Goal: Task Accomplishment & Management: Use online tool/utility

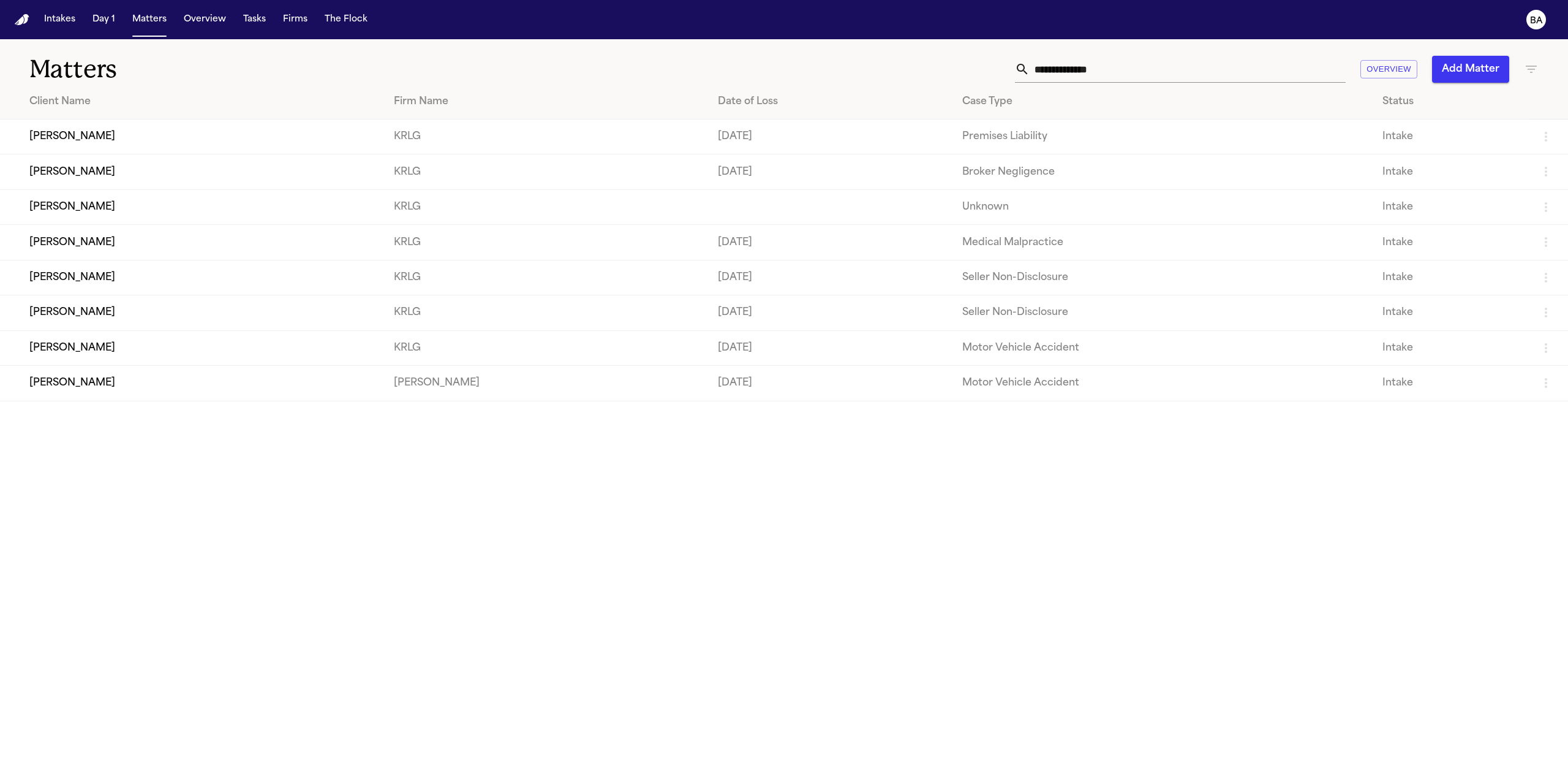
click at [182, 139] on td "Kenneth Bailey" at bounding box center [192, 136] width 384 height 35
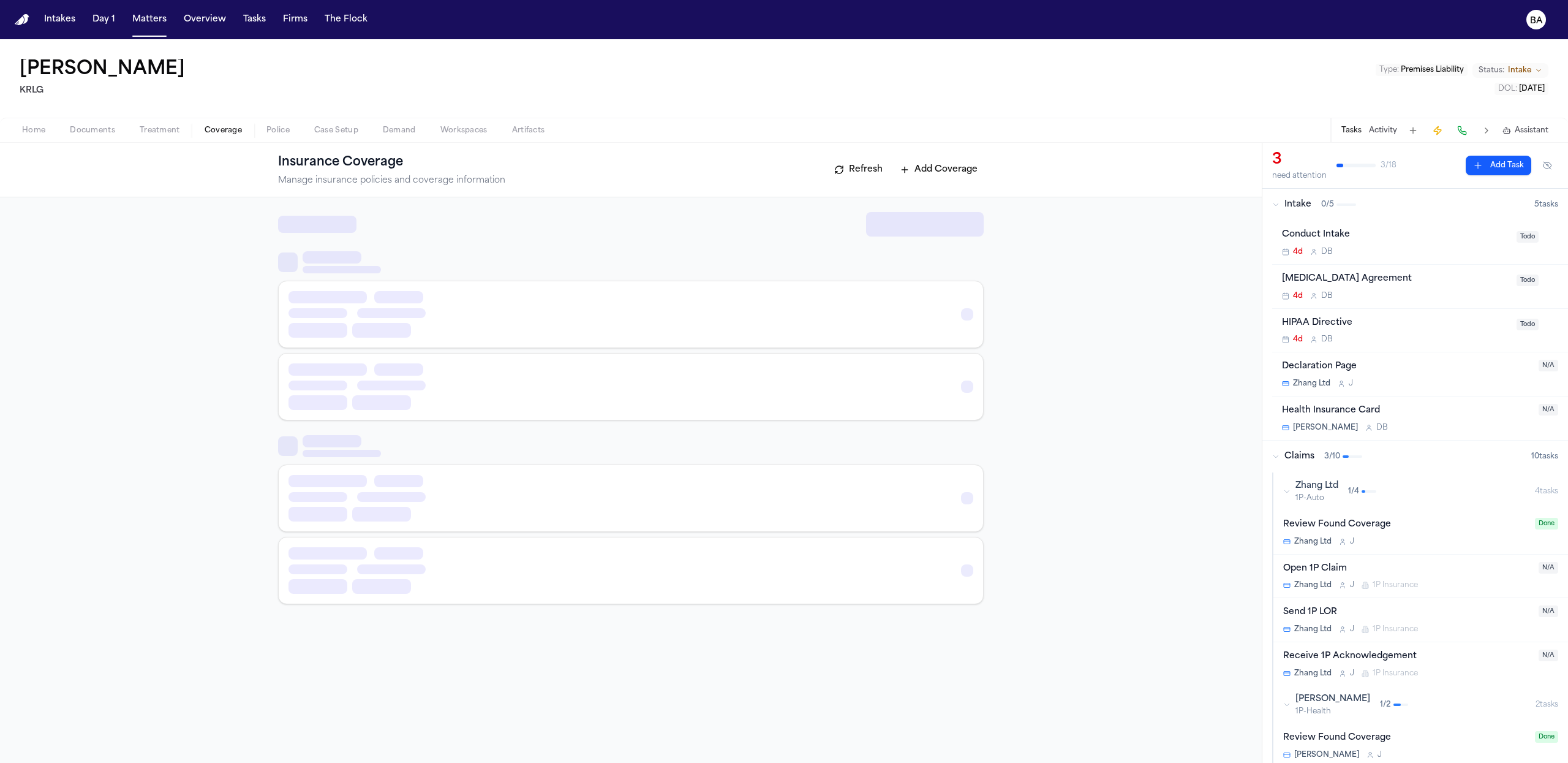
click at [225, 128] on span "Coverage" at bounding box center [223, 130] width 38 height 10
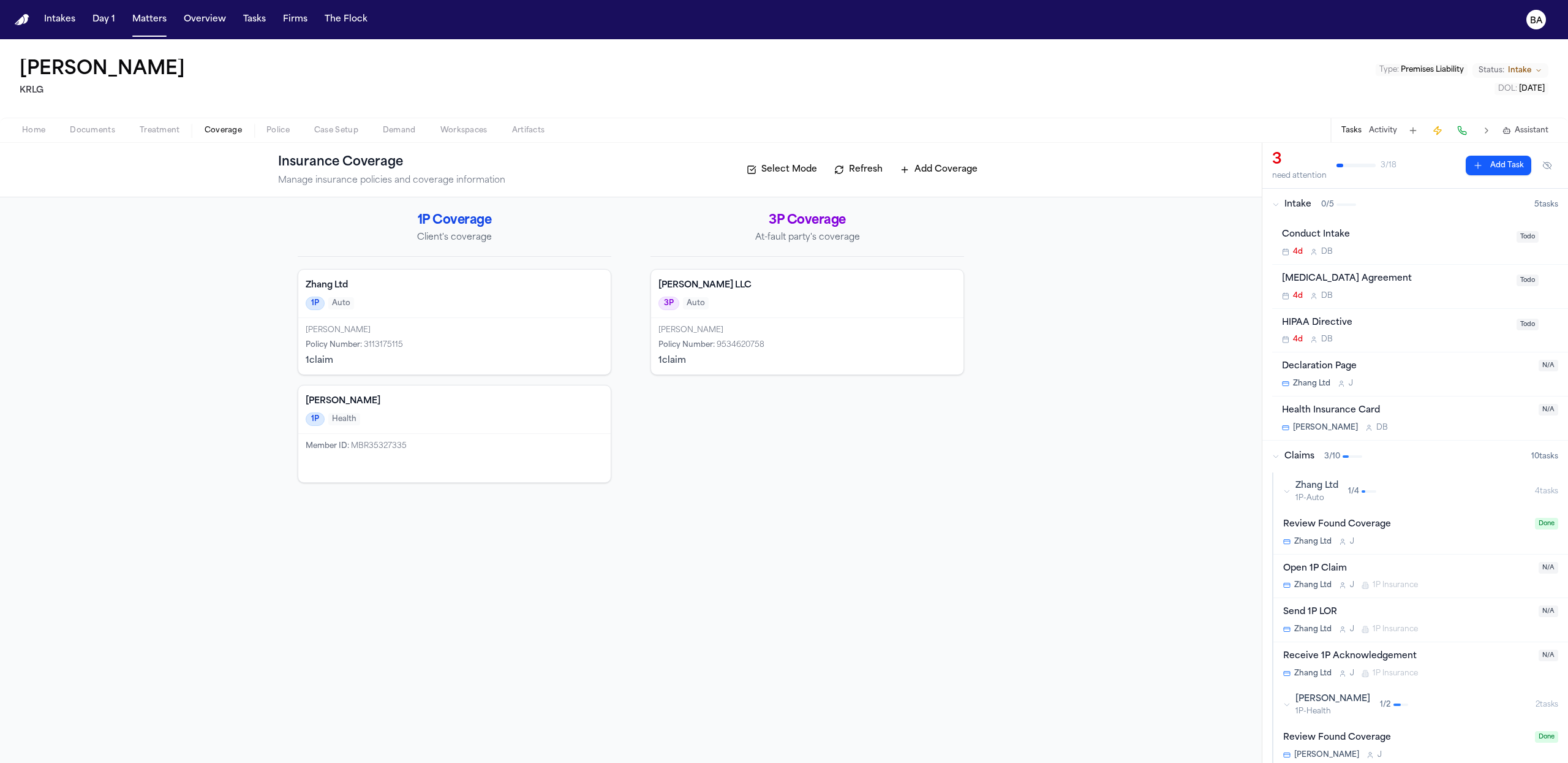
click at [536, 395] on h4 "Benson-Nguyen" at bounding box center [455, 401] width 298 height 13
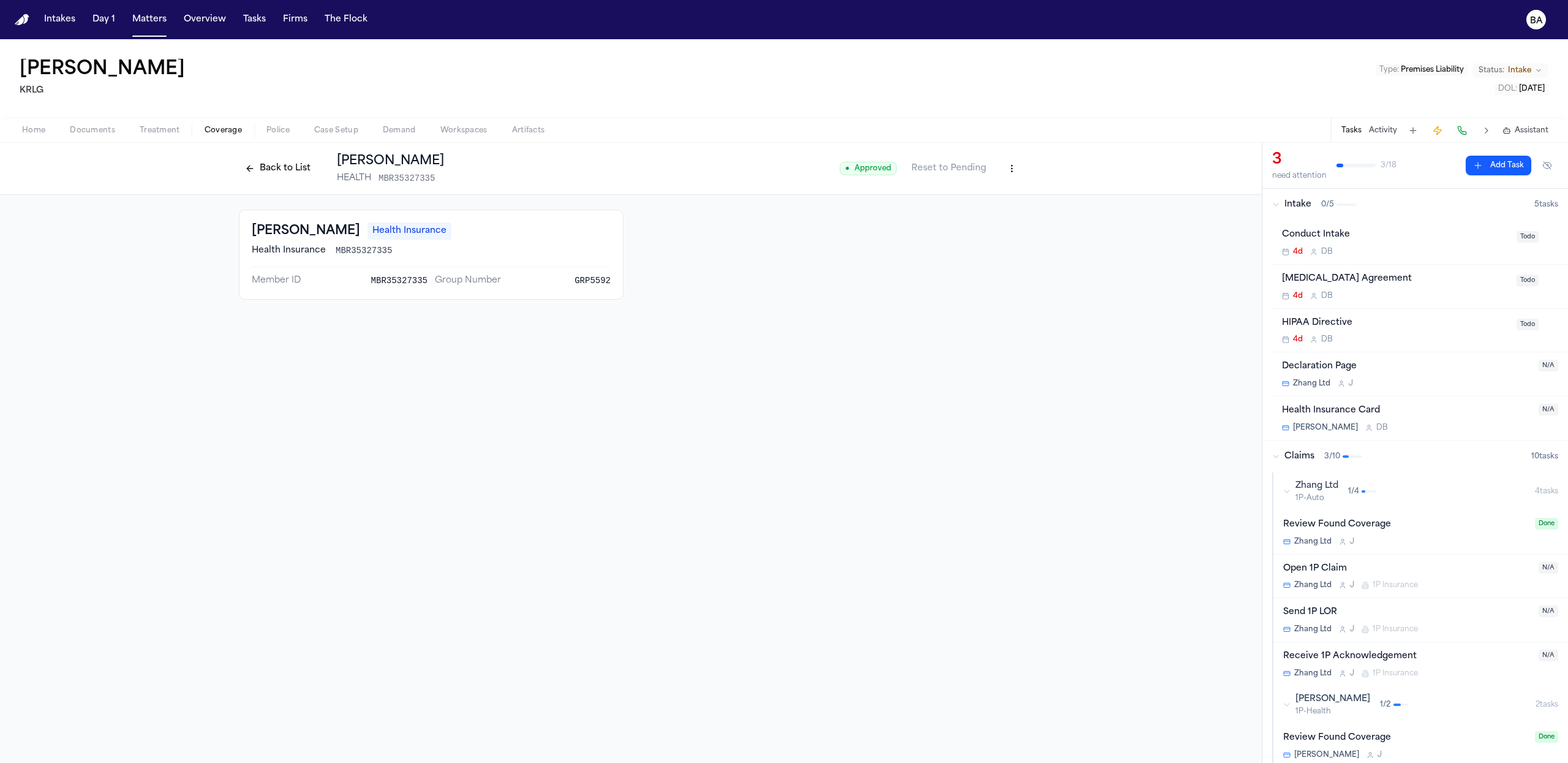
click at [245, 167] on button "Back to List" at bounding box center [278, 168] width 78 height 20
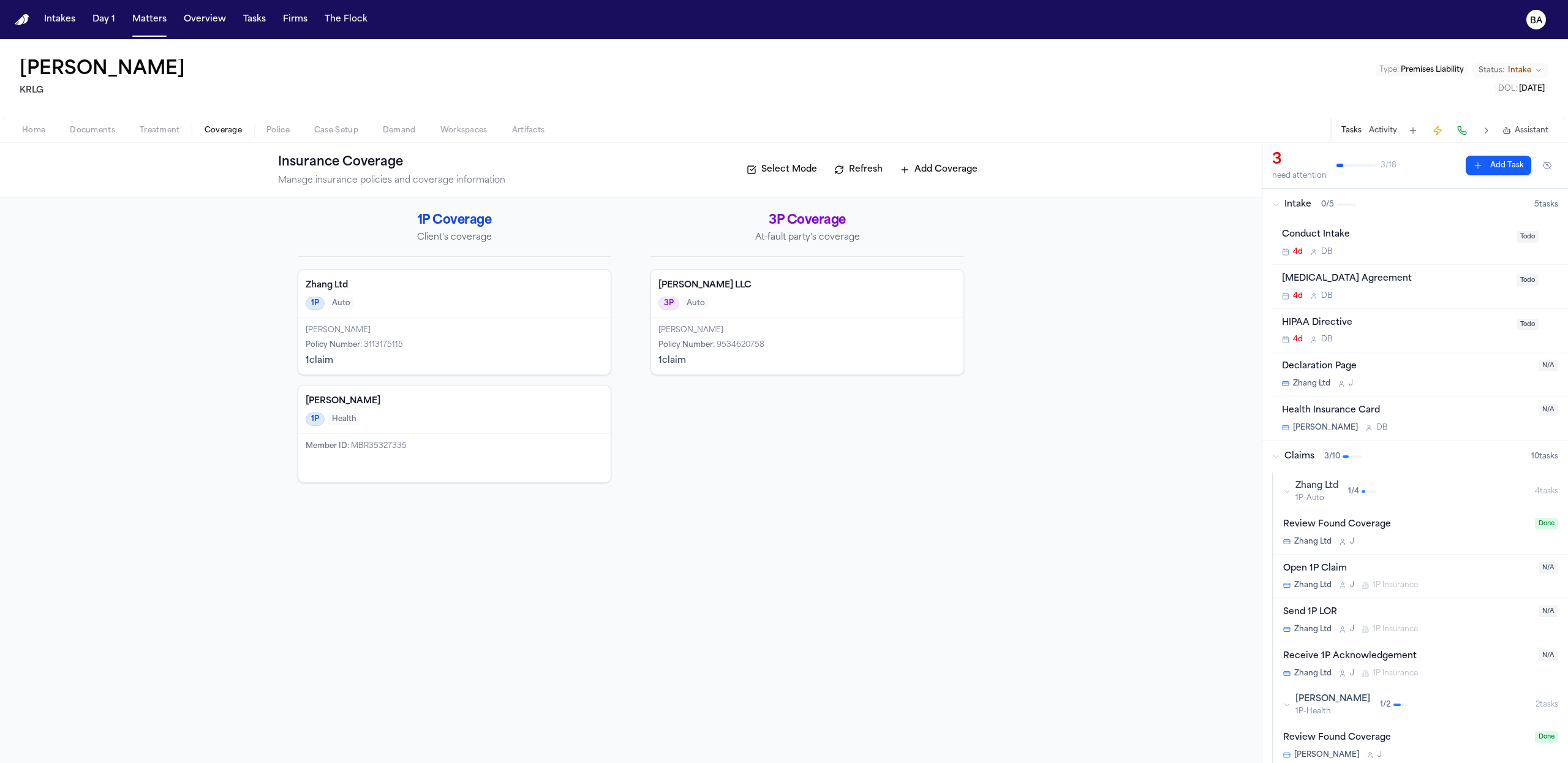
click at [843, 276] on div "Taylor LLC 3P Auto" at bounding box center [808, 294] width 312 height 49
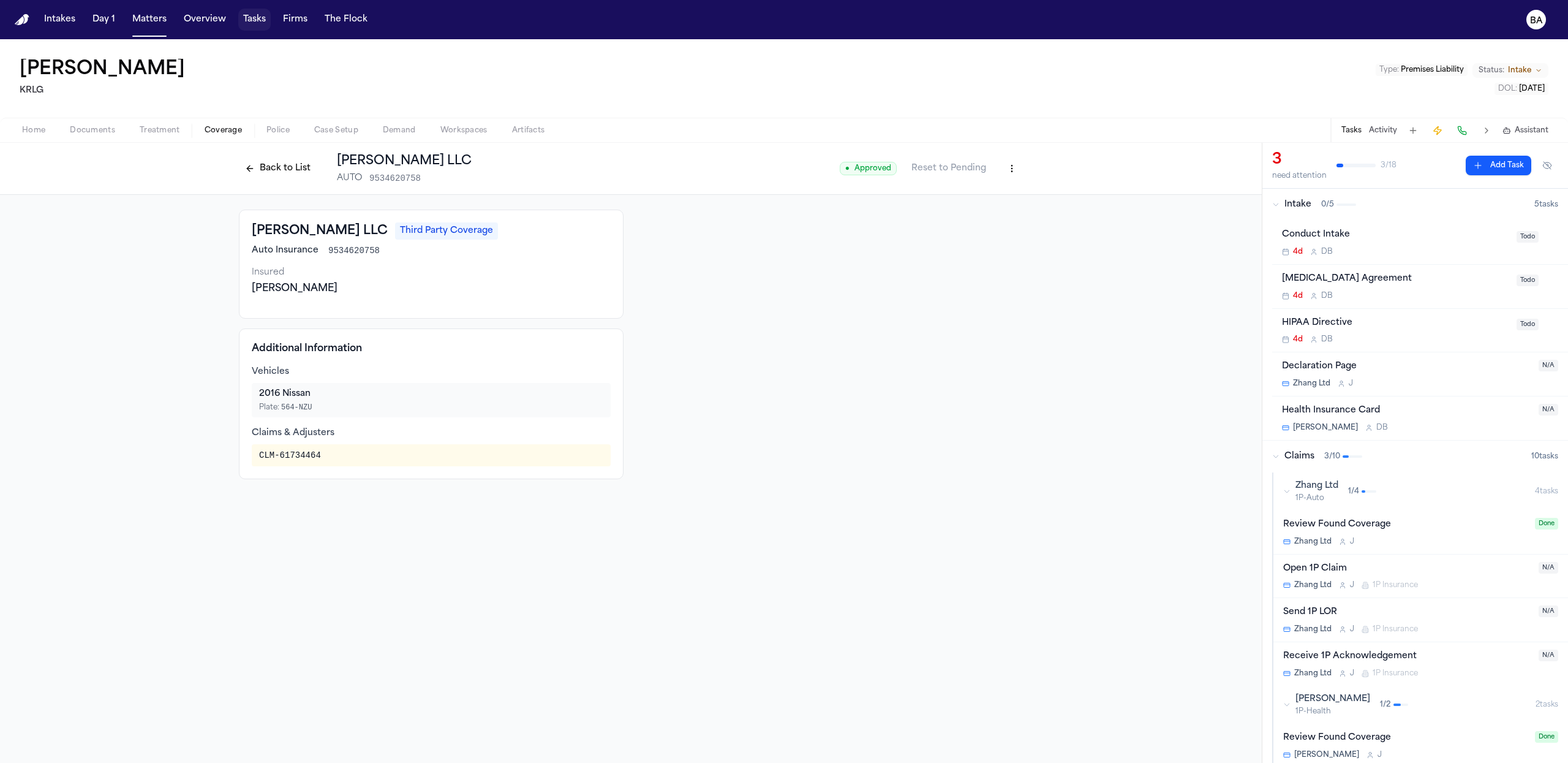
click at [248, 21] on button "Tasks" at bounding box center [254, 20] width 32 height 22
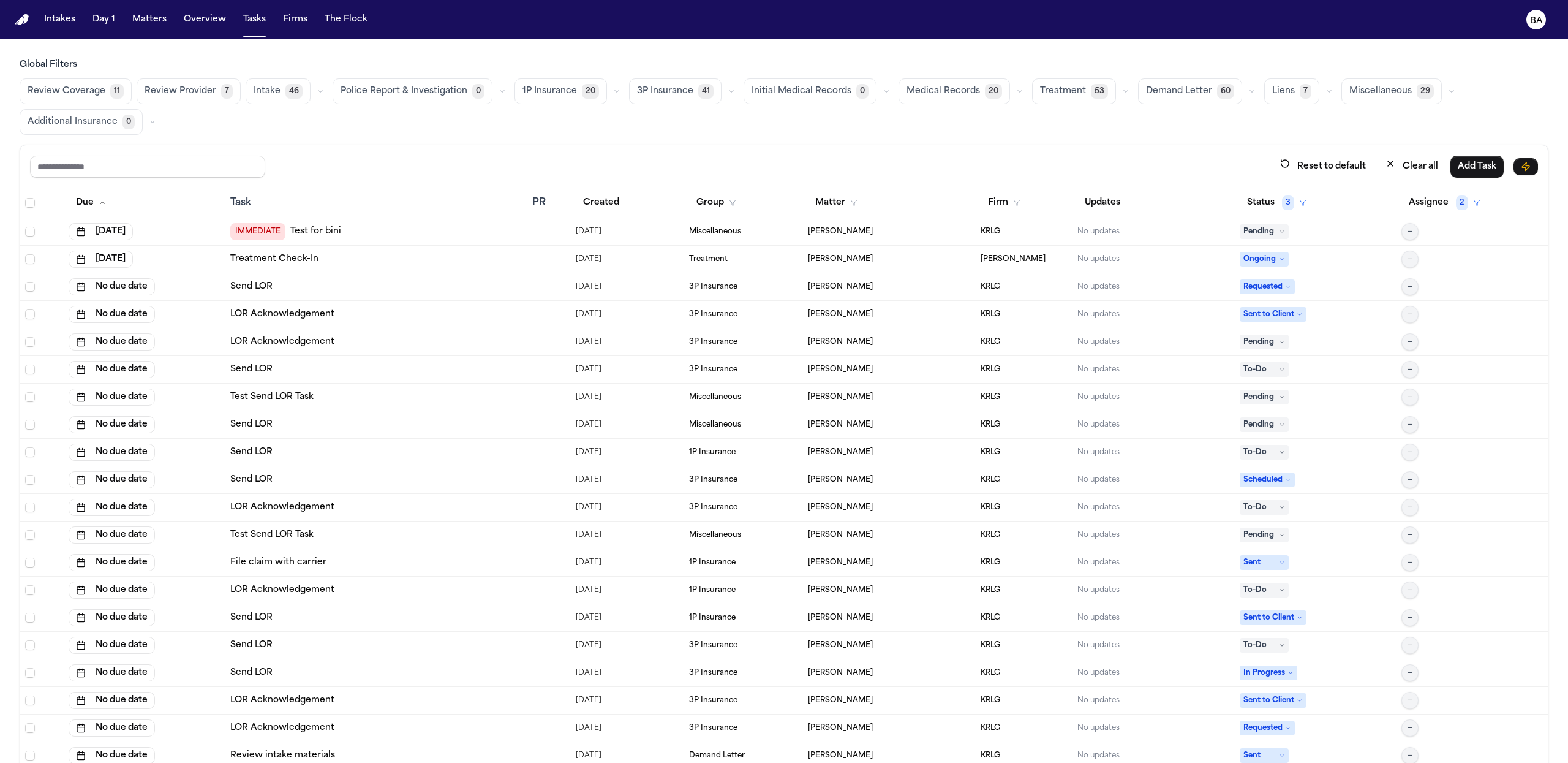
click at [630, 99] on button "3P Insurance 41" at bounding box center [676, 91] width 93 height 26
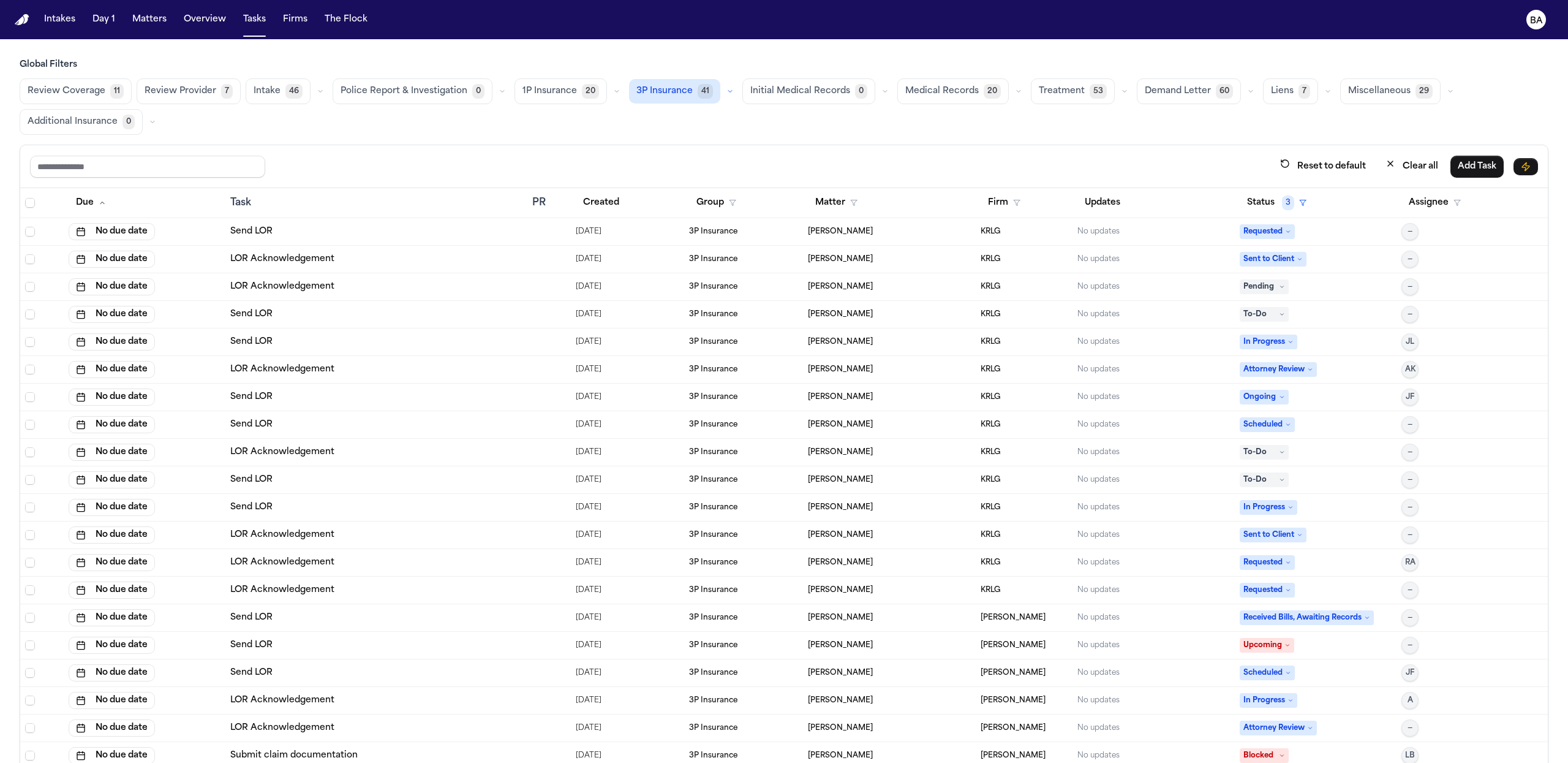
click at [409, 414] on td "Send LOR" at bounding box center [377, 425] width 303 height 27
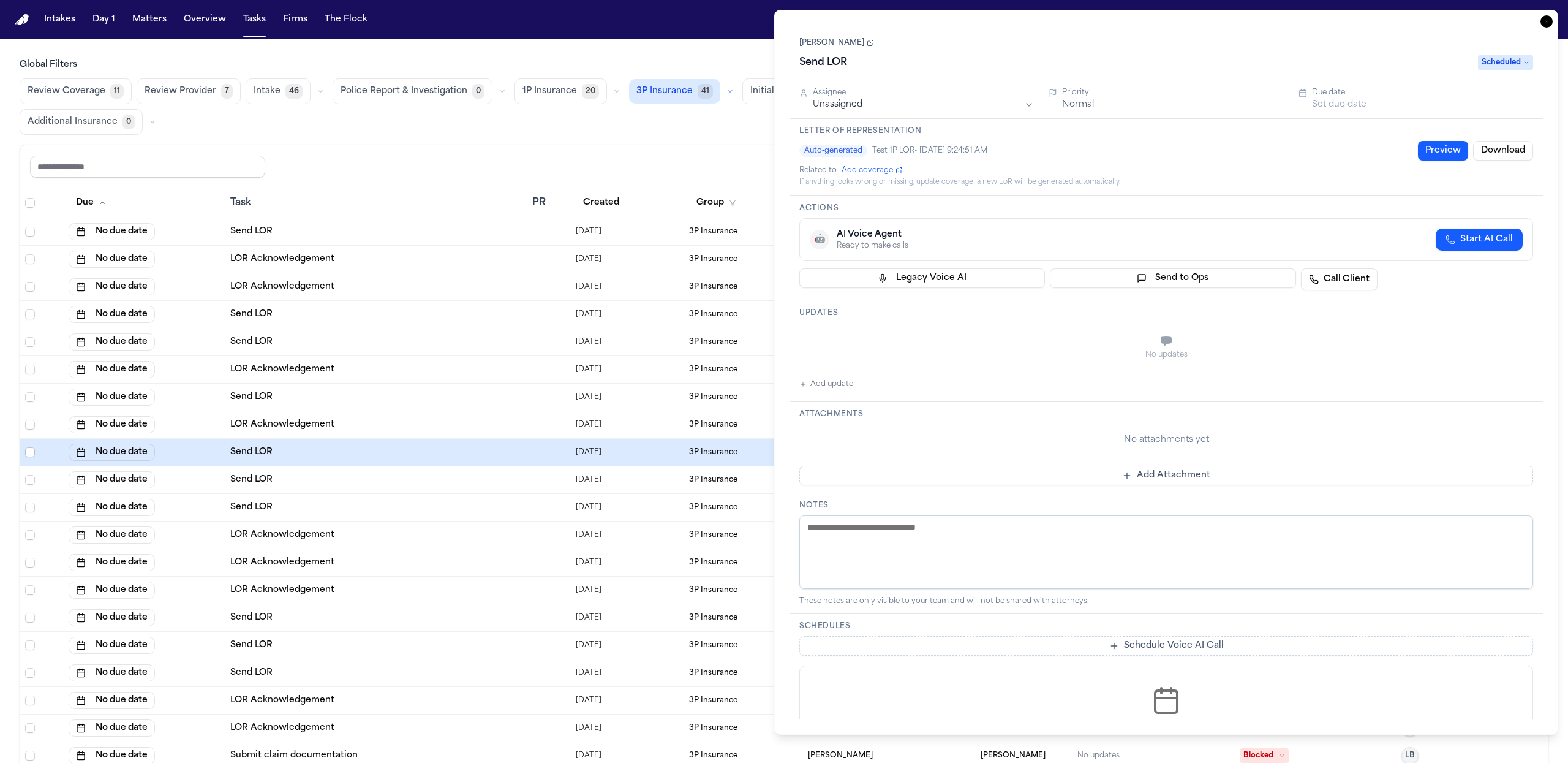
click at [441, 469] on td "Send LOR" at bounding box center [377, 480] width 303 height 27
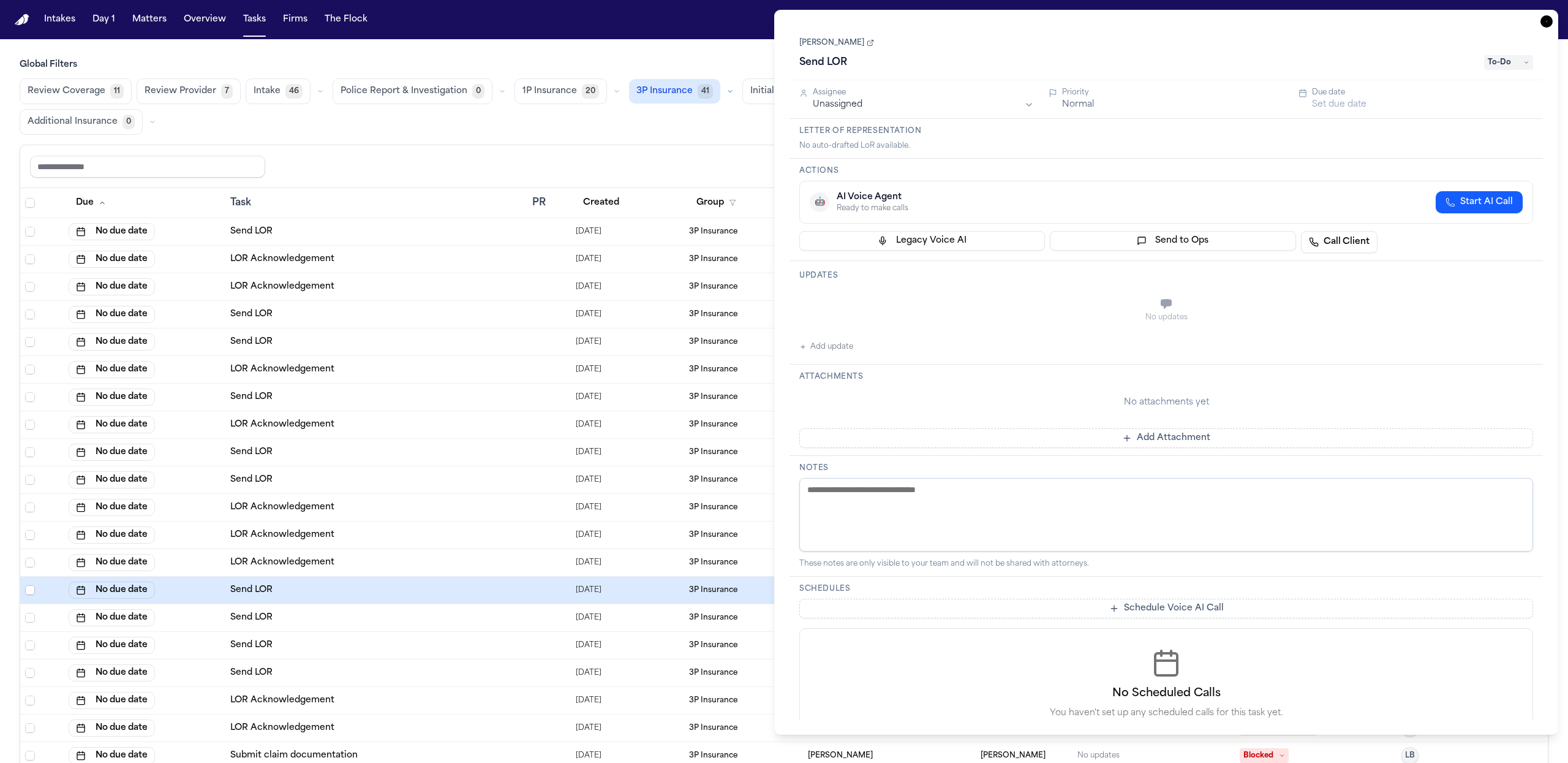
click at [402, 446] on div "Send LOR" at bounding box center [377, 452] width 293 height 13
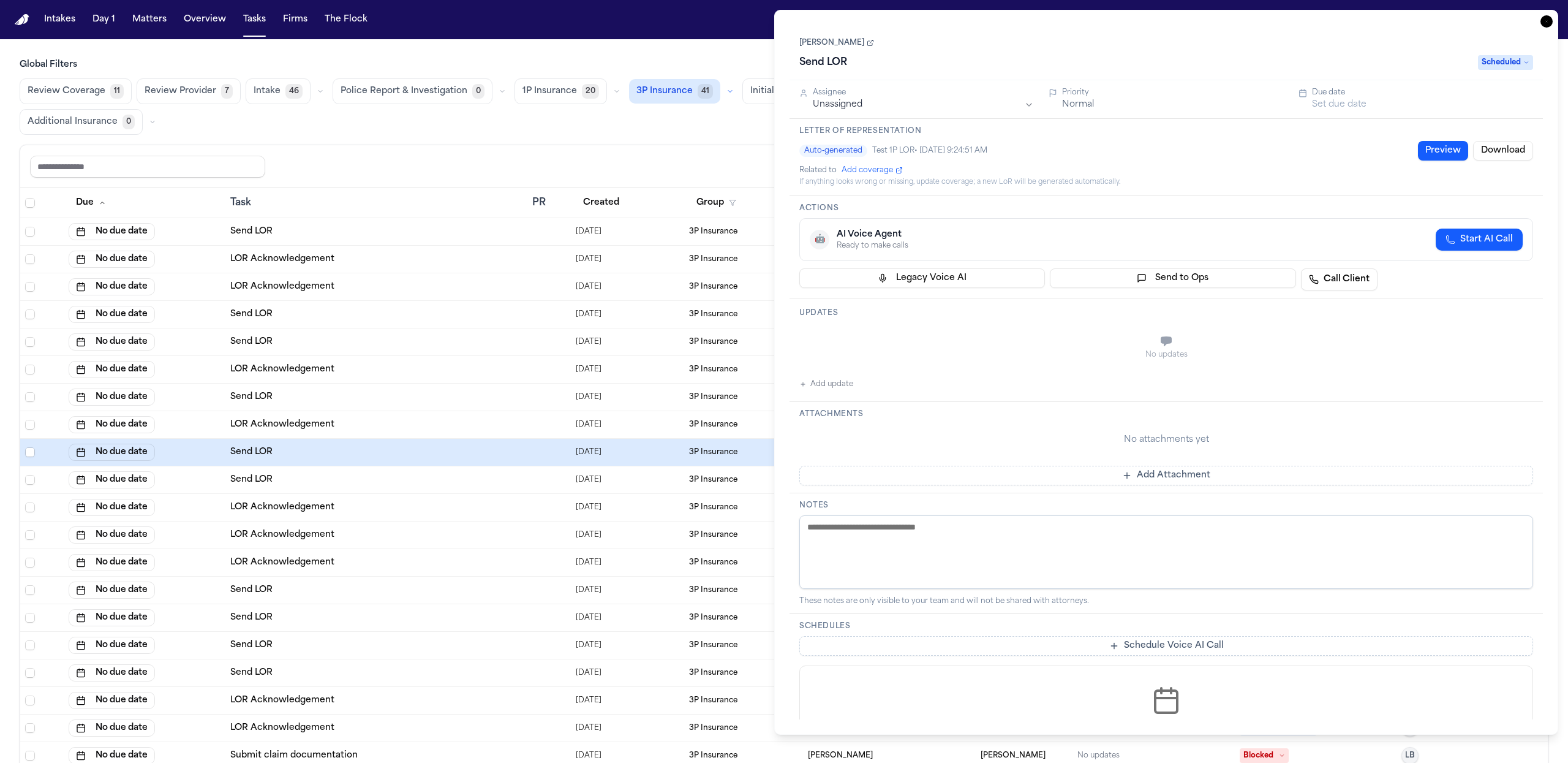
click at [823, 43] on link "Glenn Ortiz" at bounding box center [836, 43] width 74 height 10
click at [862, 173] on span "Add coverage" at bounding box center [867, 170] width 52 height 10
click at [1423, 152] on button "Preview" at bounding box center [1443, 150] width 50 height 20
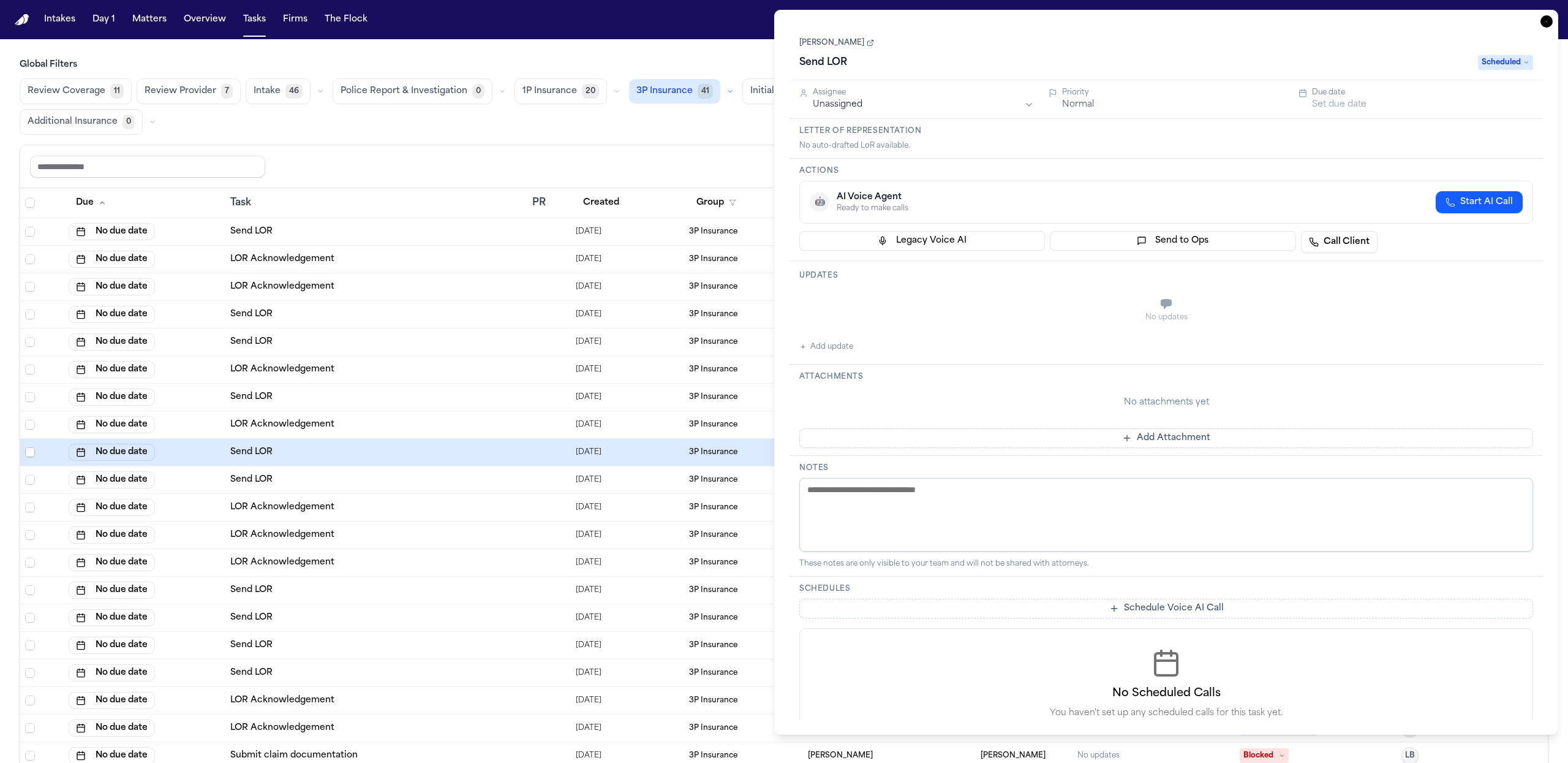
click at [448, 467] on td "Send LOR" at bounding box center [377, 480] width 303 height 27
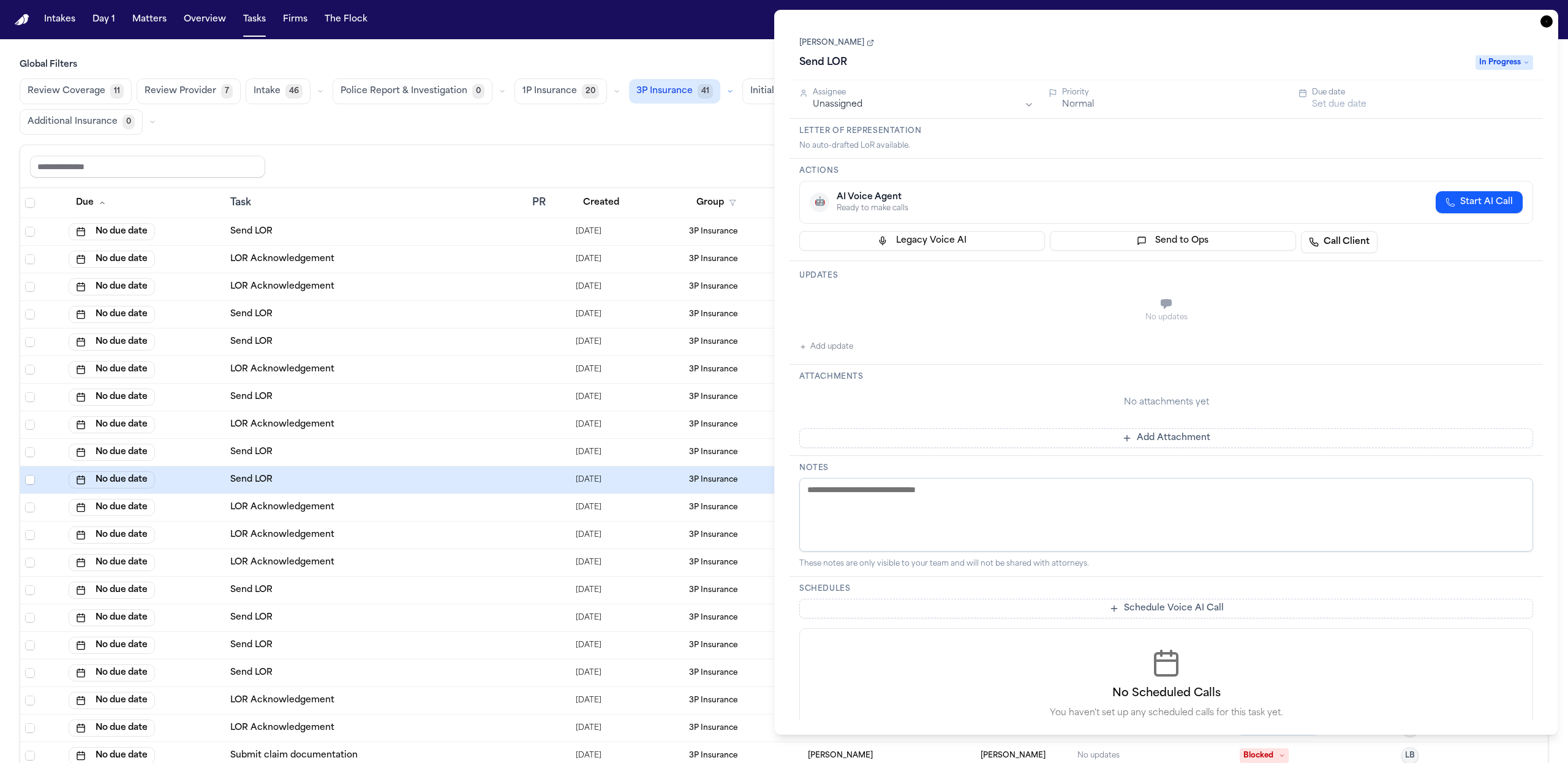
click at [448, 446] on div "Send LOR" at bounding box center [377, 452] width 293 height 13
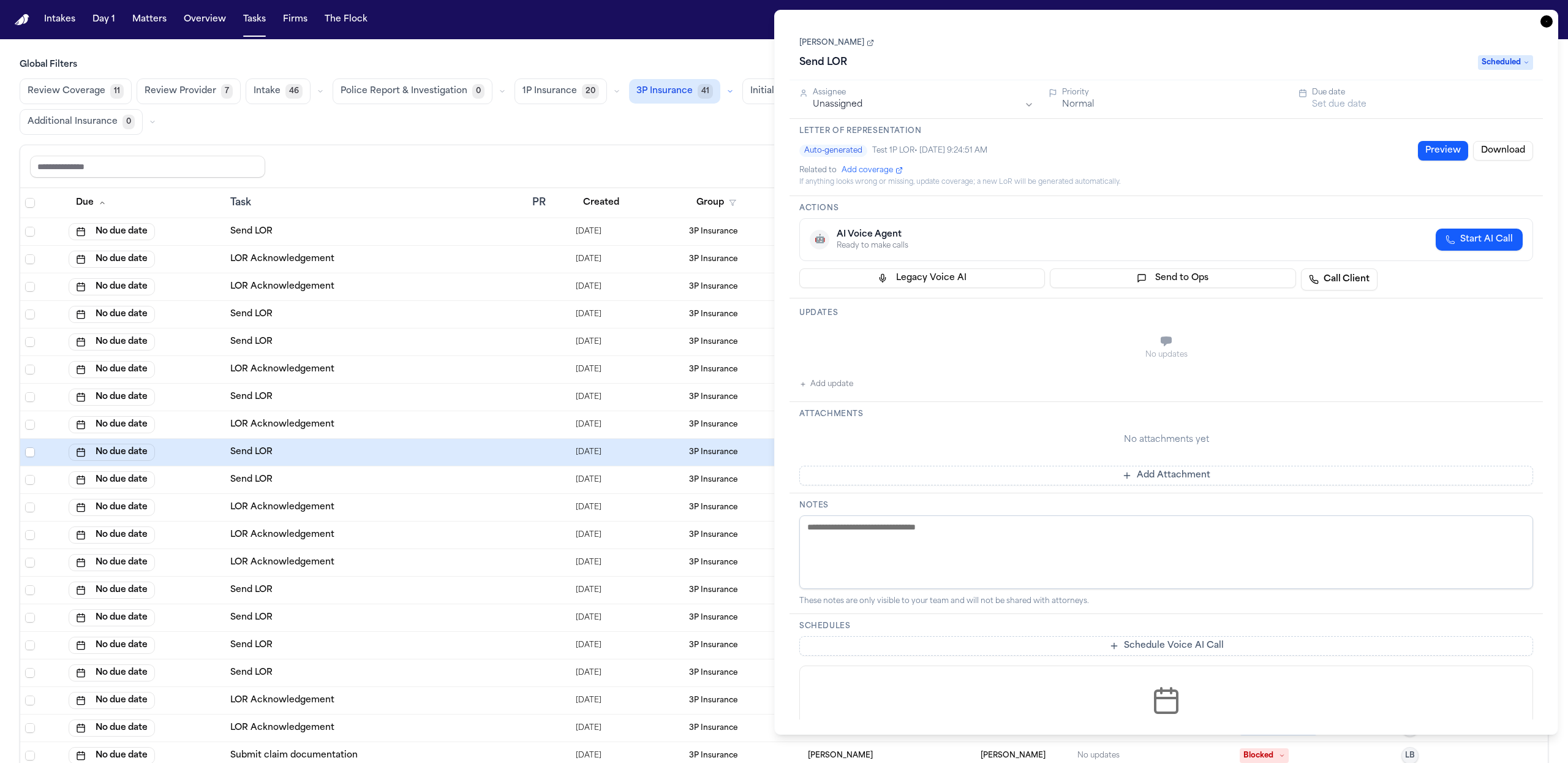
click at [1437, 155] on button "Preview" at bounding box center [1443, 150] width 50 height 20
click at [427, 442] on td "Send LOR" at bounding box center [377, 452] width 303 height 27
click at [400, 475] on div "Send LOR" at bounding box center [377, 480] width 293 height 13
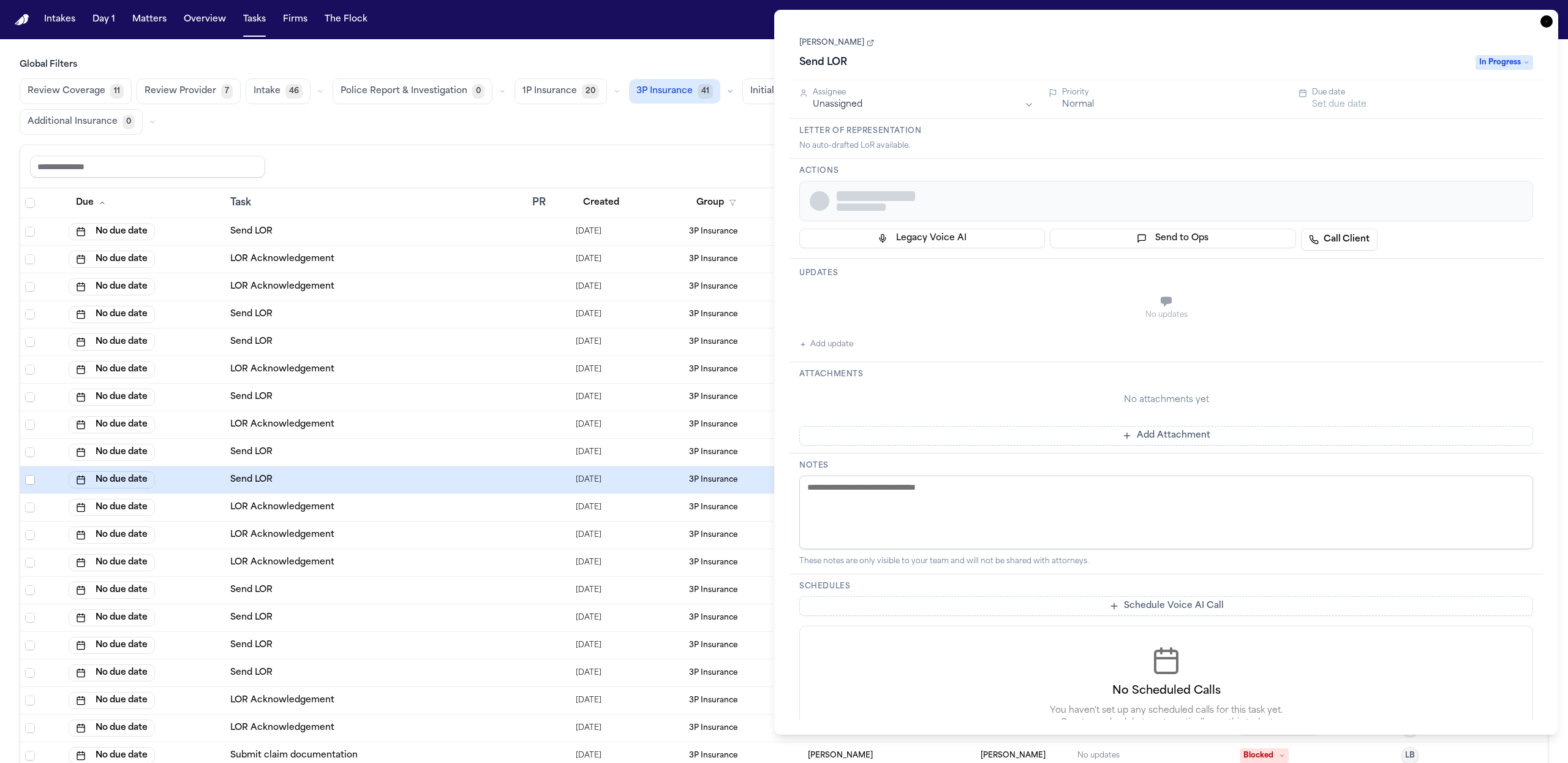
click at [402, 446] on div "Send LOR" at bounding box center [377, 452] width 293 height 13
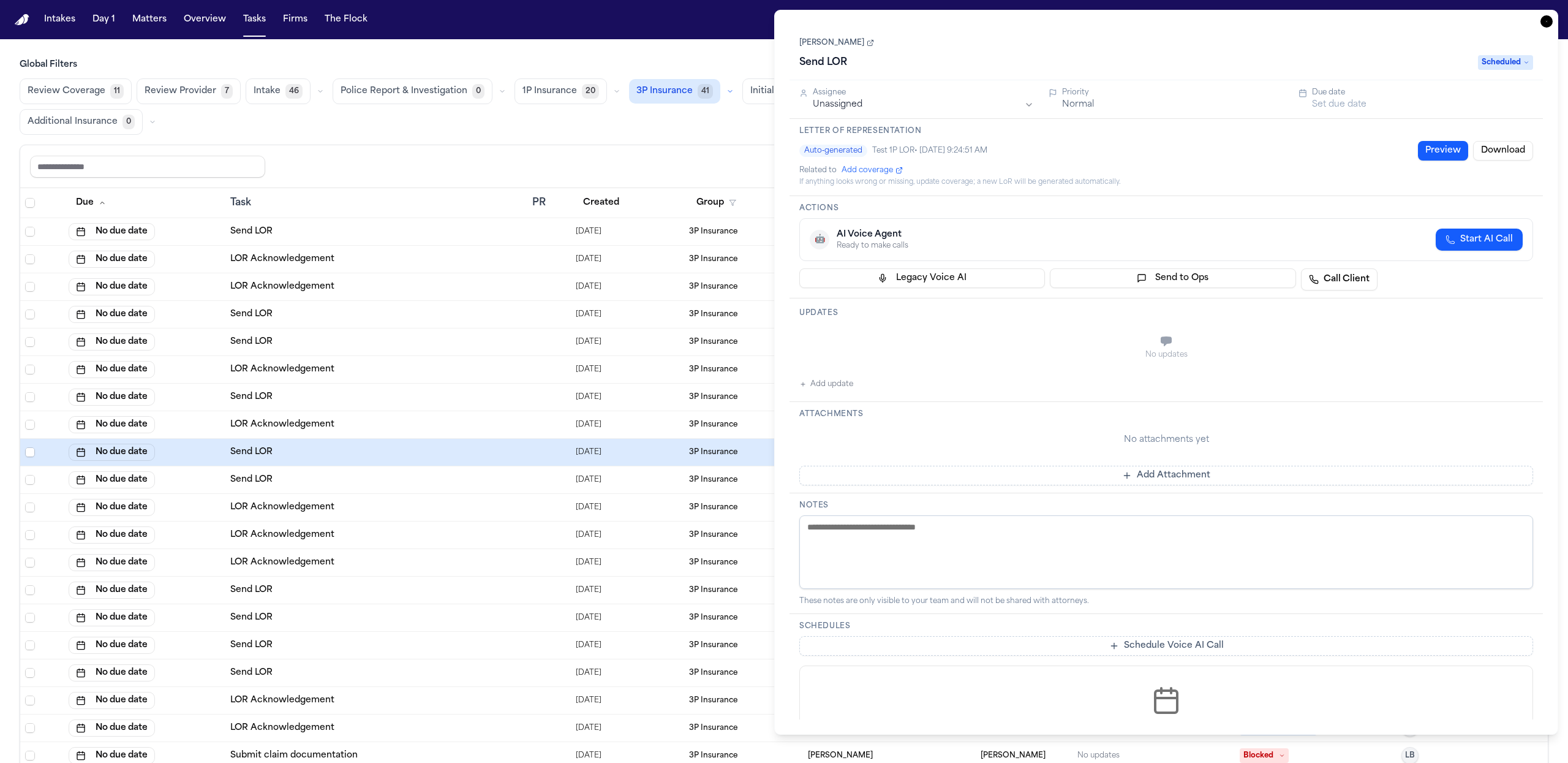
click at [1418, 153] on button "Preview" at bounding box center [1443, 150] width 50 height 20
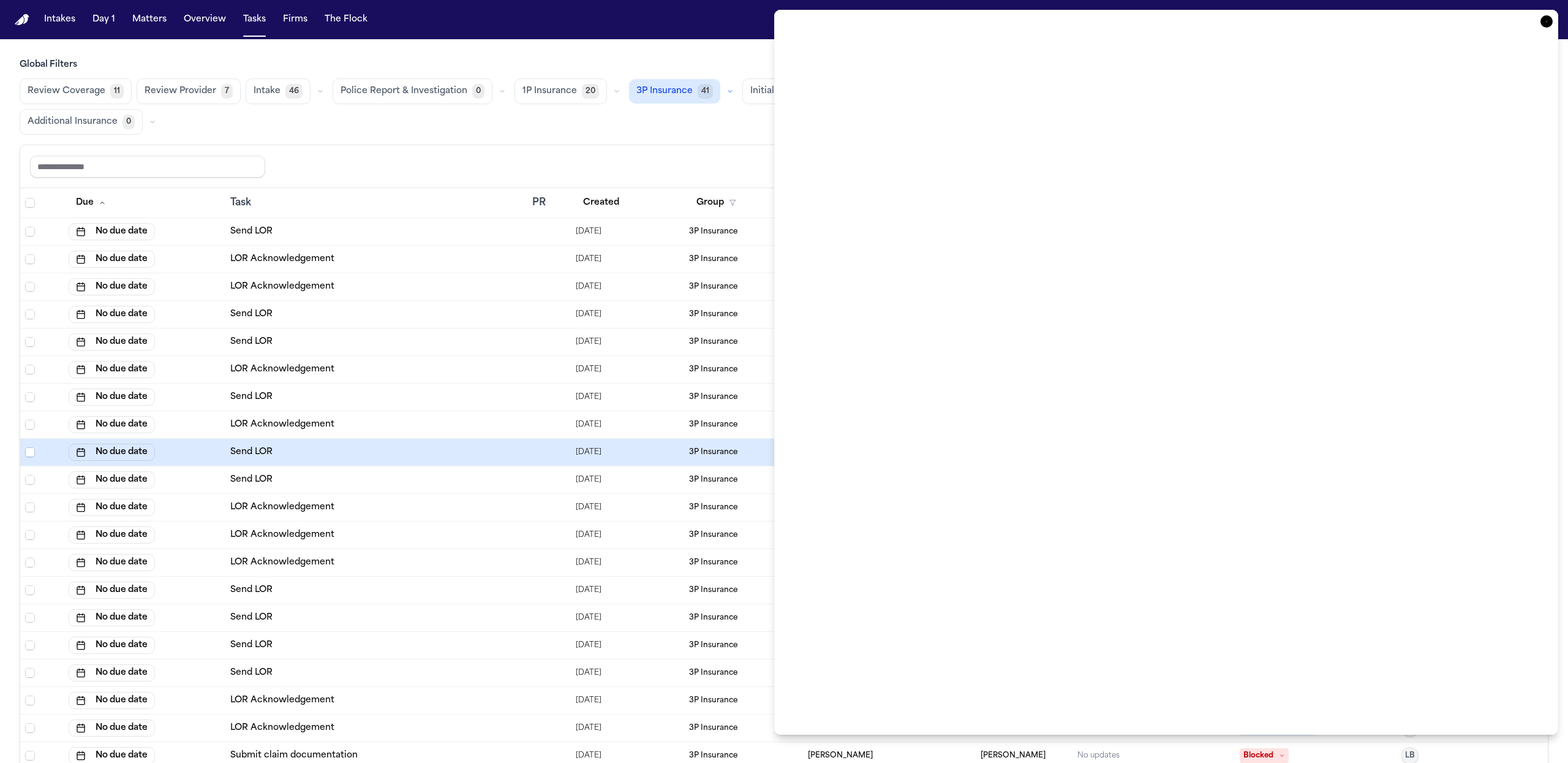
click at [1544, 21] on icon "button" at bounding box center [1547, 21] width 13 height 13
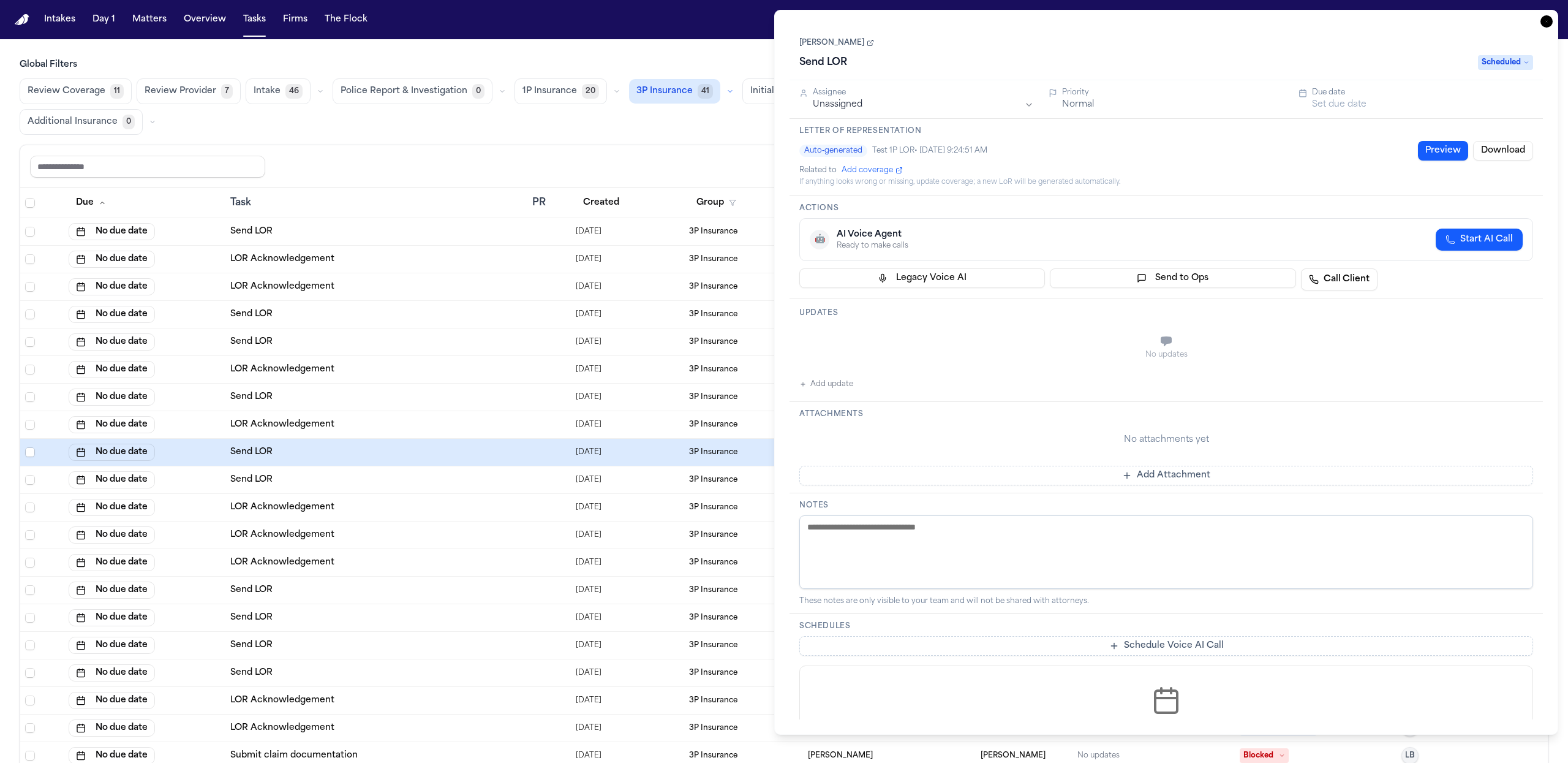
click at [1494, 150] on button "Download" at bounding box center [1503, 150] width 60 height 20
click at [1191, 0] on nav "Intakes Day 1 Matters Overview Tasks Firms The Flock BA" at bounding box center [784, 19] width 1568 height 39
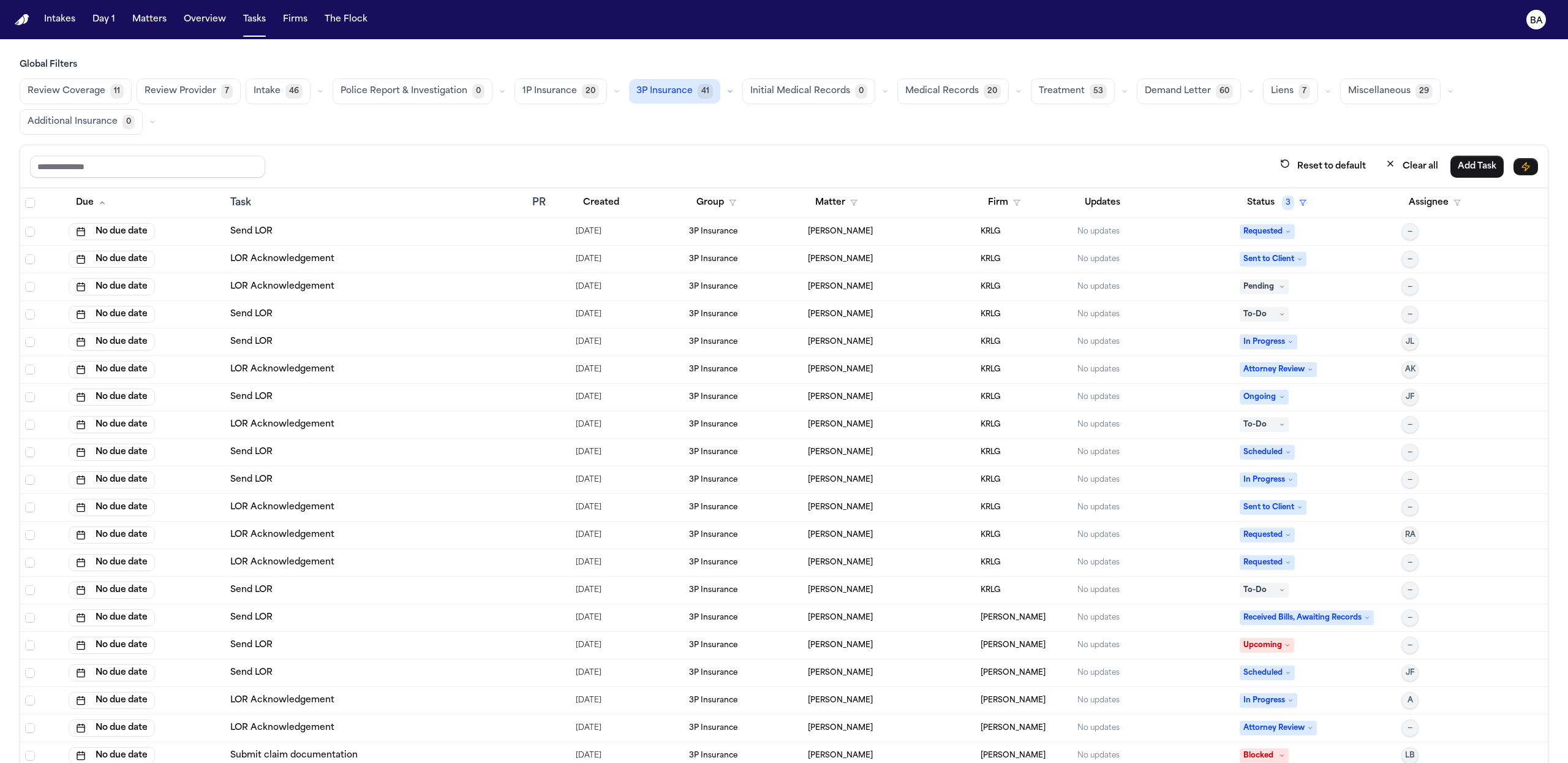
click at [402, 447] on div "Send LOR" at bounding box center [377, 452] width 293 height 13
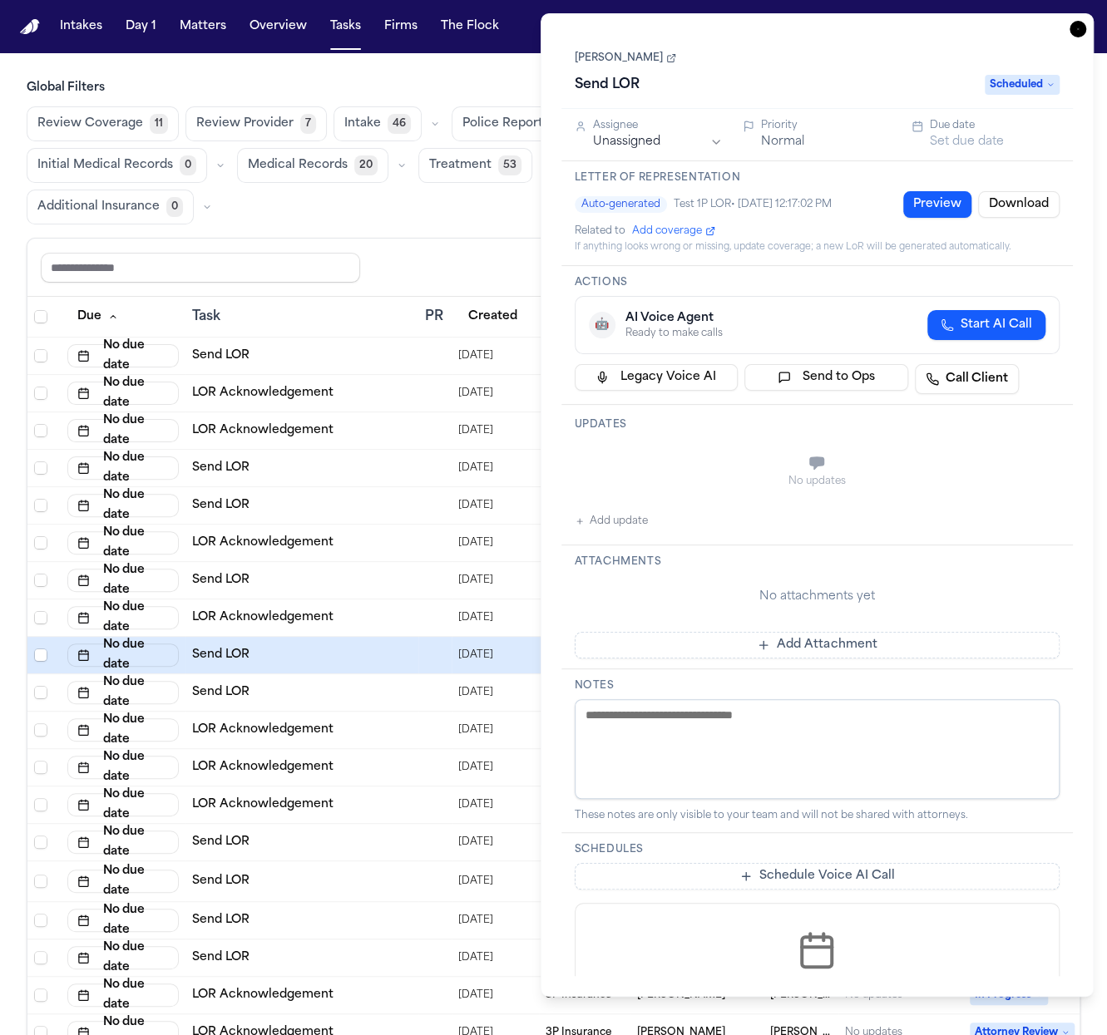
click at [915, 201] on button "Preview" at bounding box center [937, 204] width 68 height 27
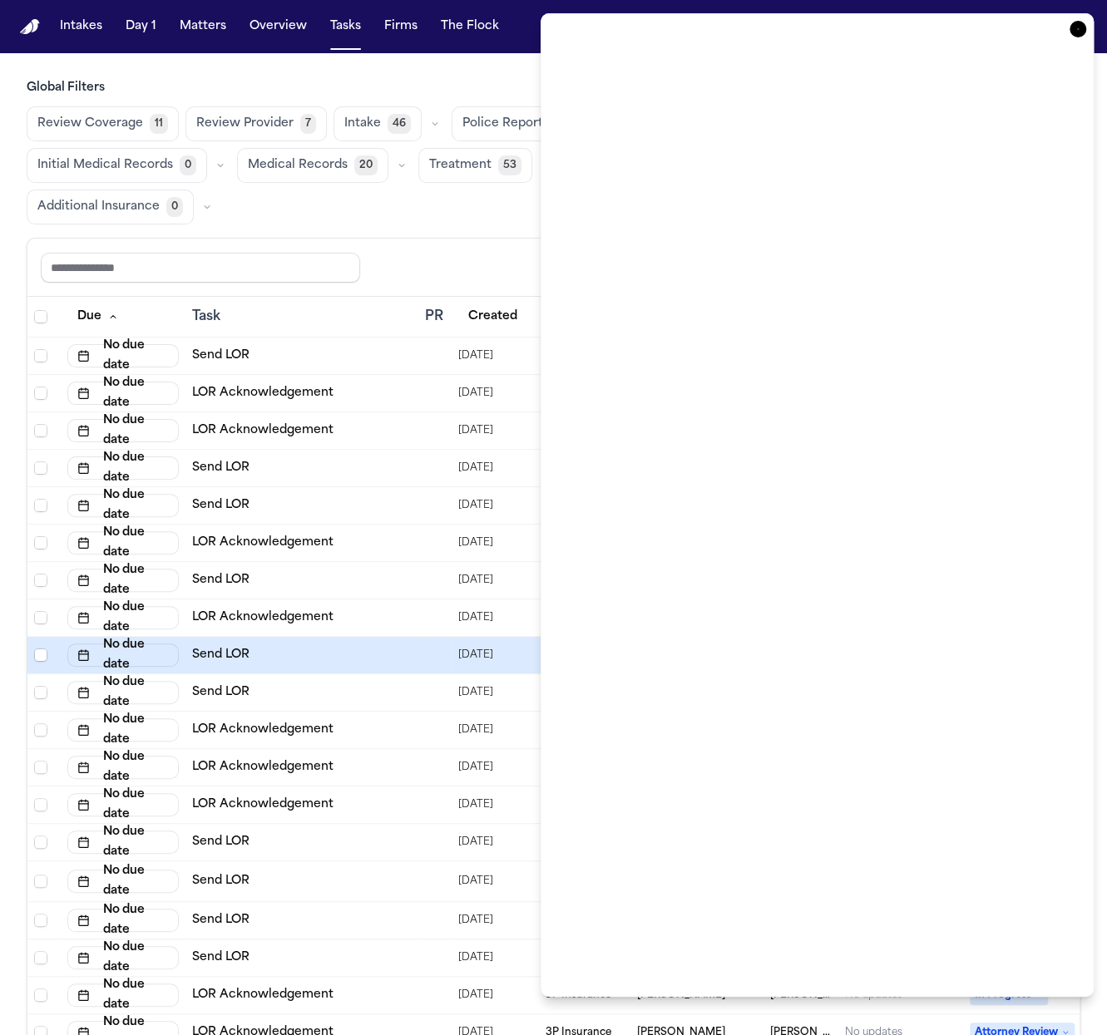
click at [1077, 30] on icon "button" at bounding box center [1077, 29] width 17 height 17
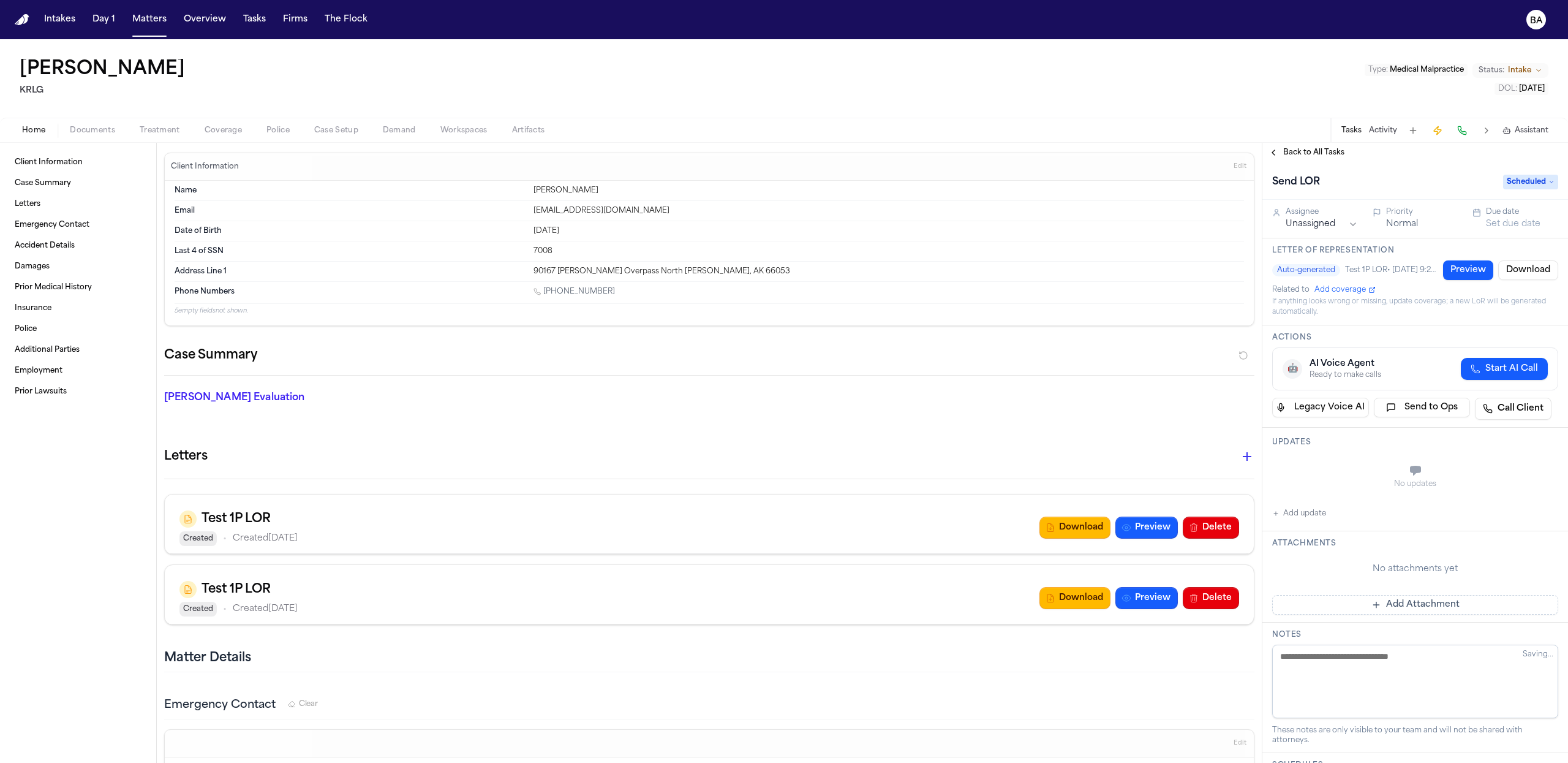
click at [214, 128] on span "Coverage" at bounding box center [223, 130] width 38 height 10
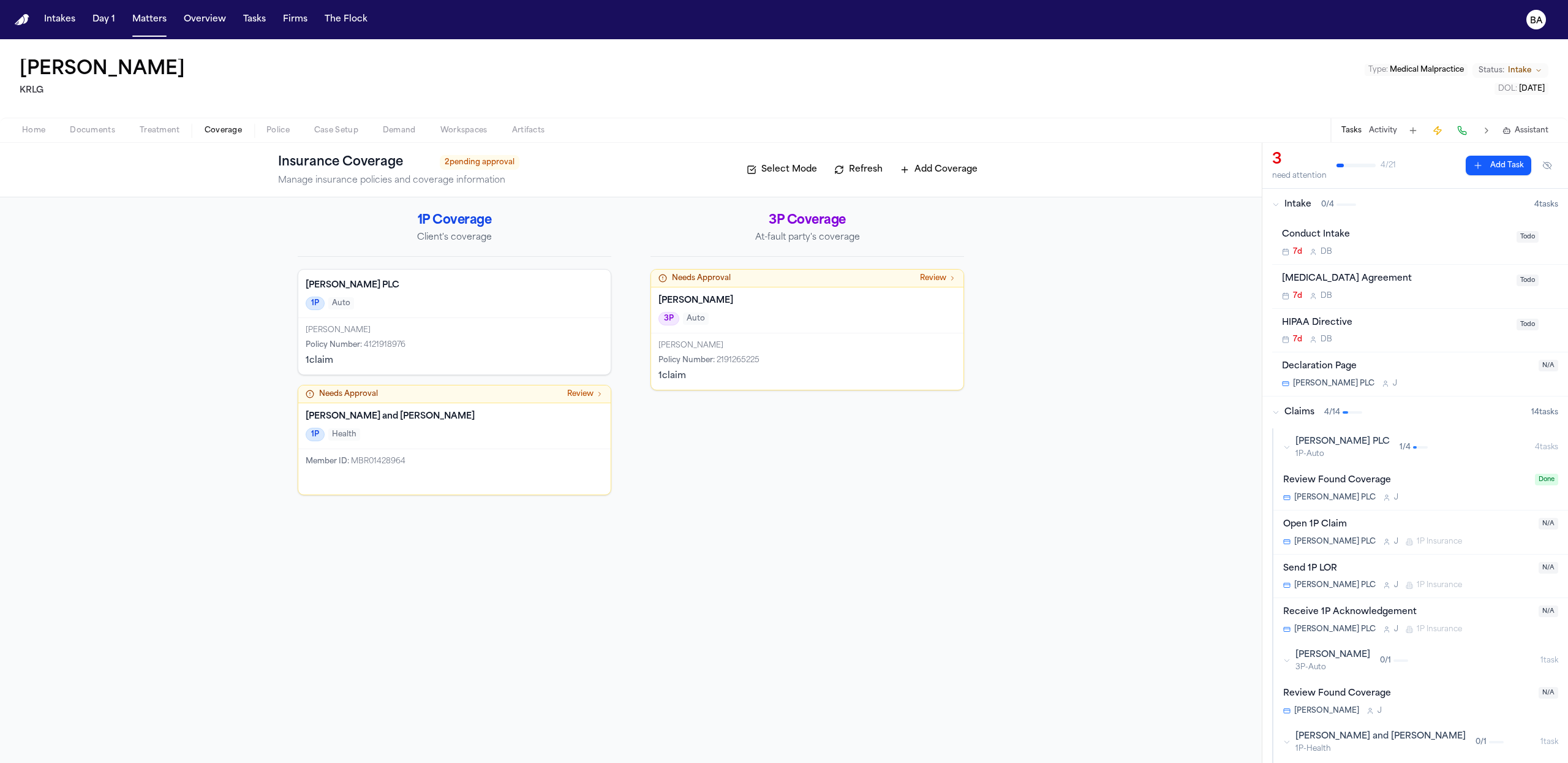
click at [478, 310] on div "Morrow PLC 1P Auto" at bounding box center [455, 294] width 312 height 49
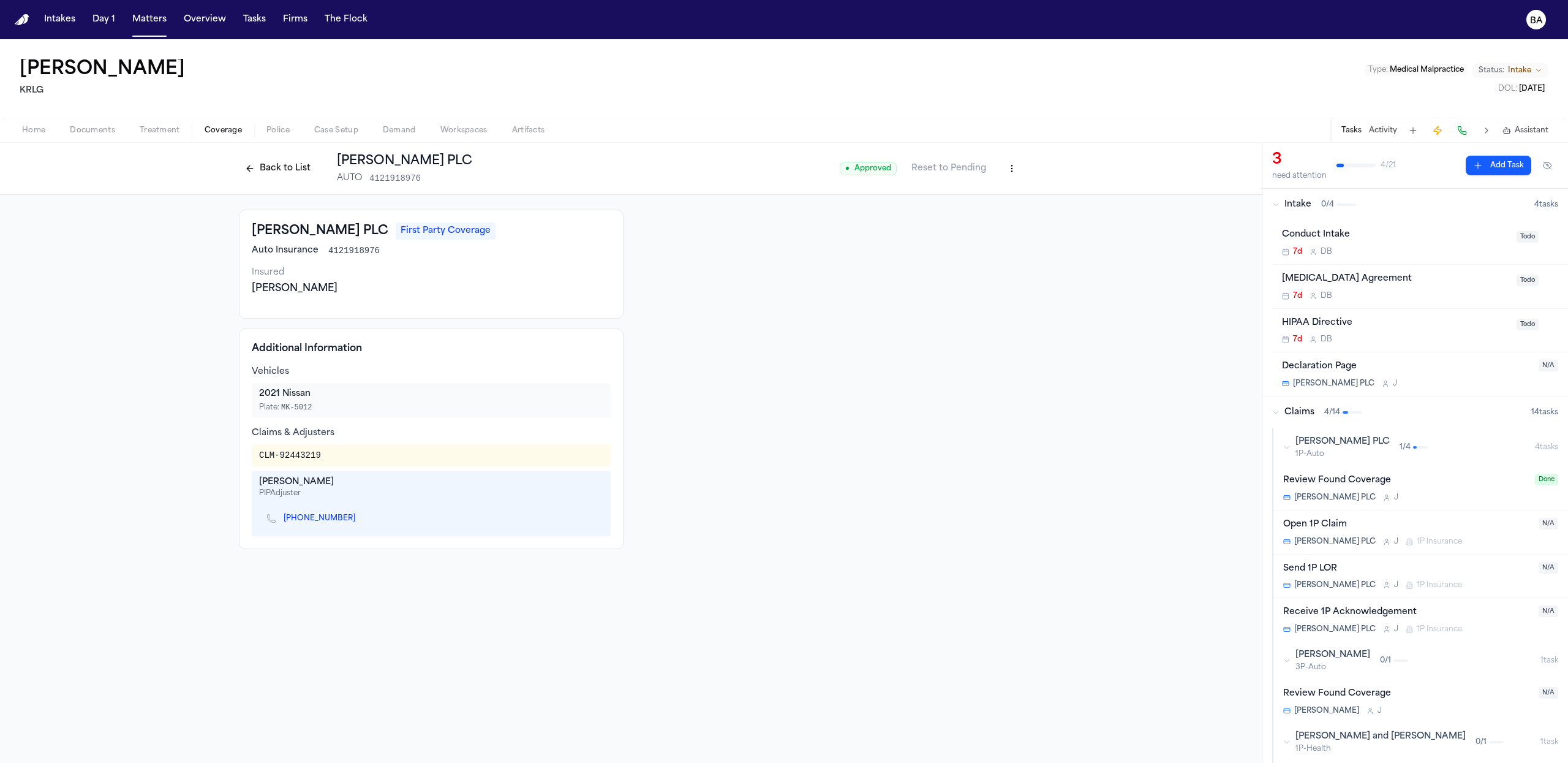
click at [1008, 168] on html "Intakes Day 1 Matters Overview Tasks Firms The Flock BA Glenn Ortiz KRLG Type :…" at bounding box center [784, 381] width 1568 height 763
click at [991, 197] on div "Edit Coverage" at bounding box center [970, 195] width 103 height 20
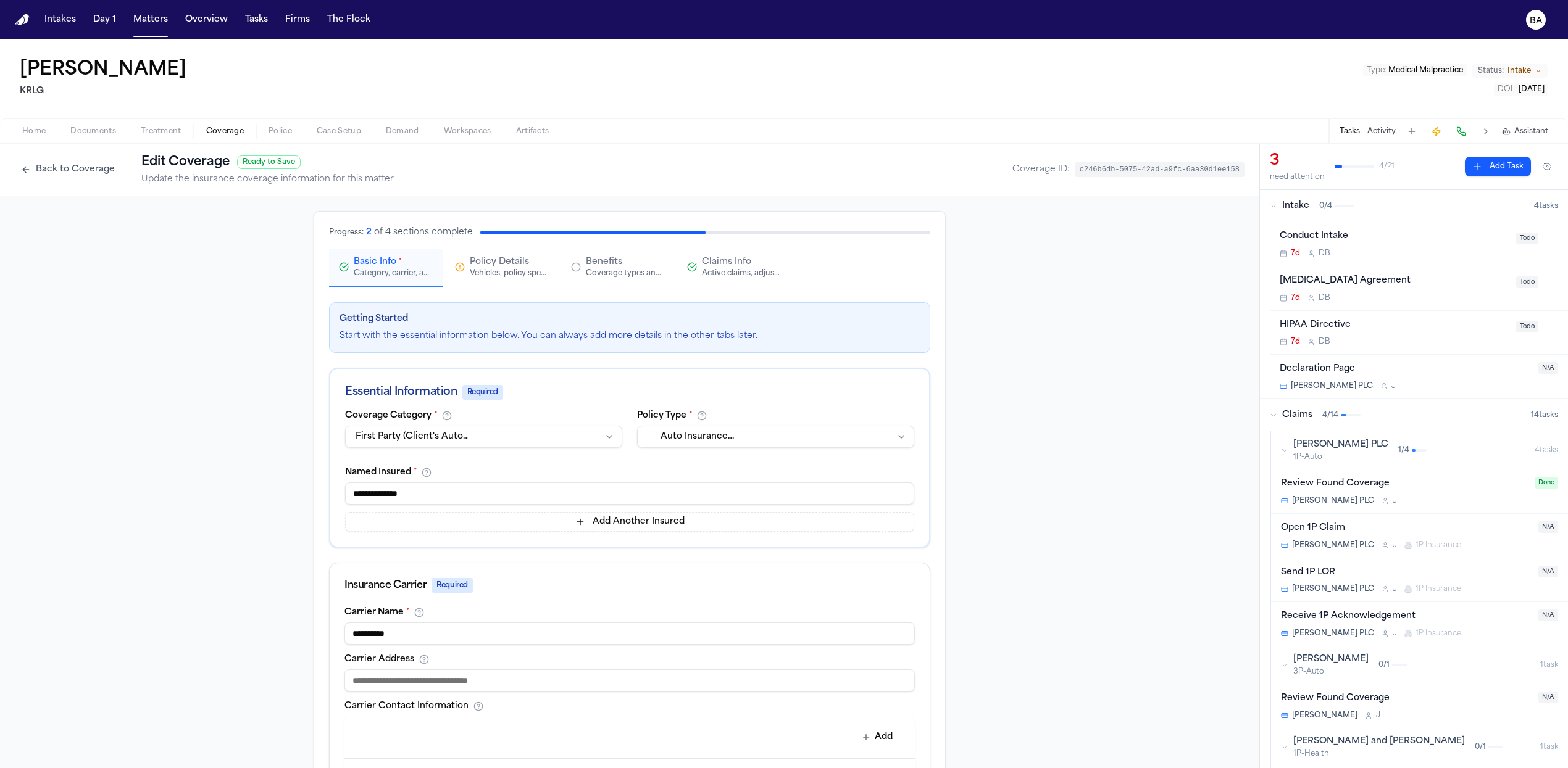
click at [709, 275] on div "Active claims, adjusters, and subrogation details" at bounding box center [741, 273] width 79 height 10
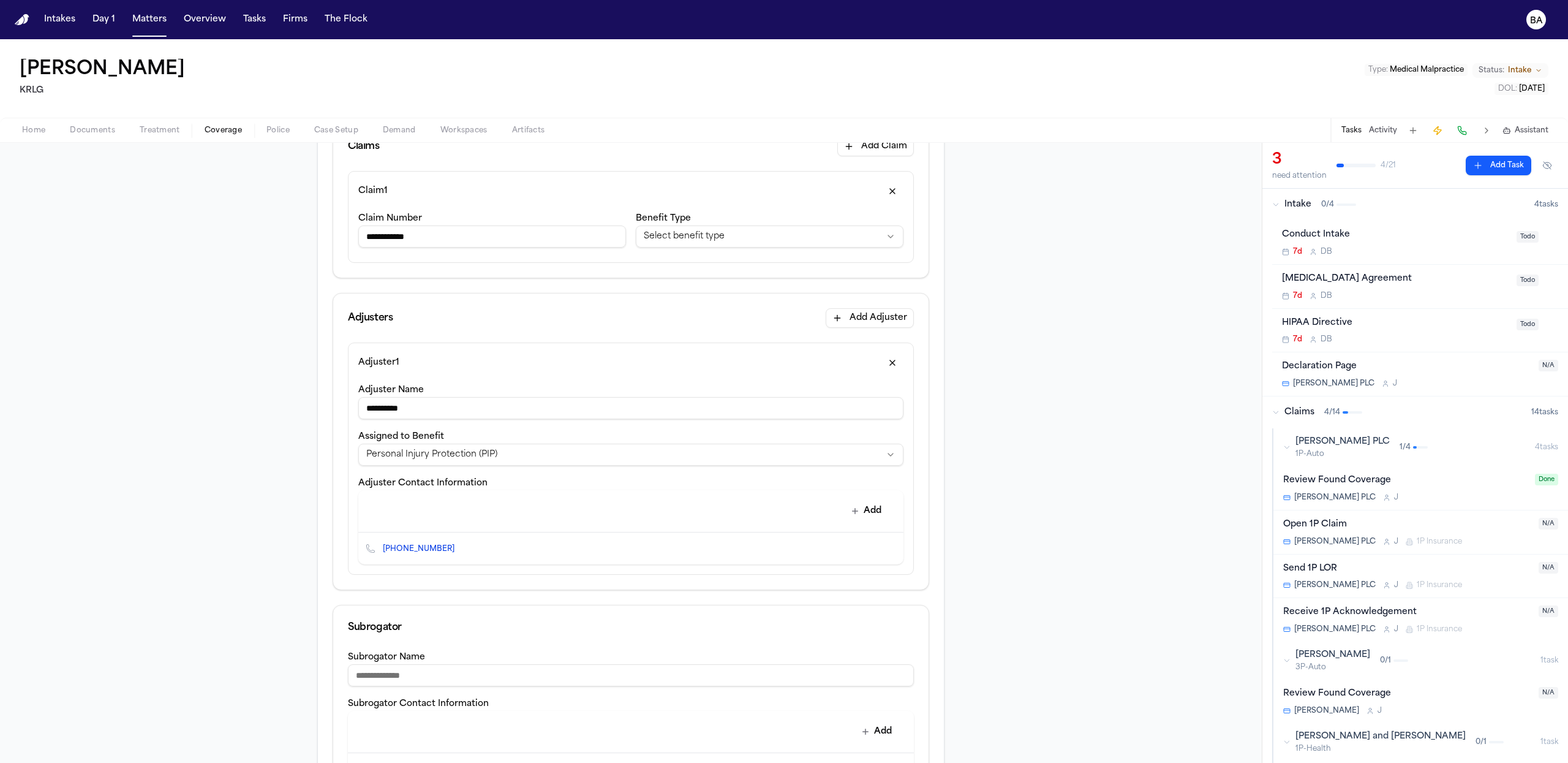
scroll to position [270, 0]
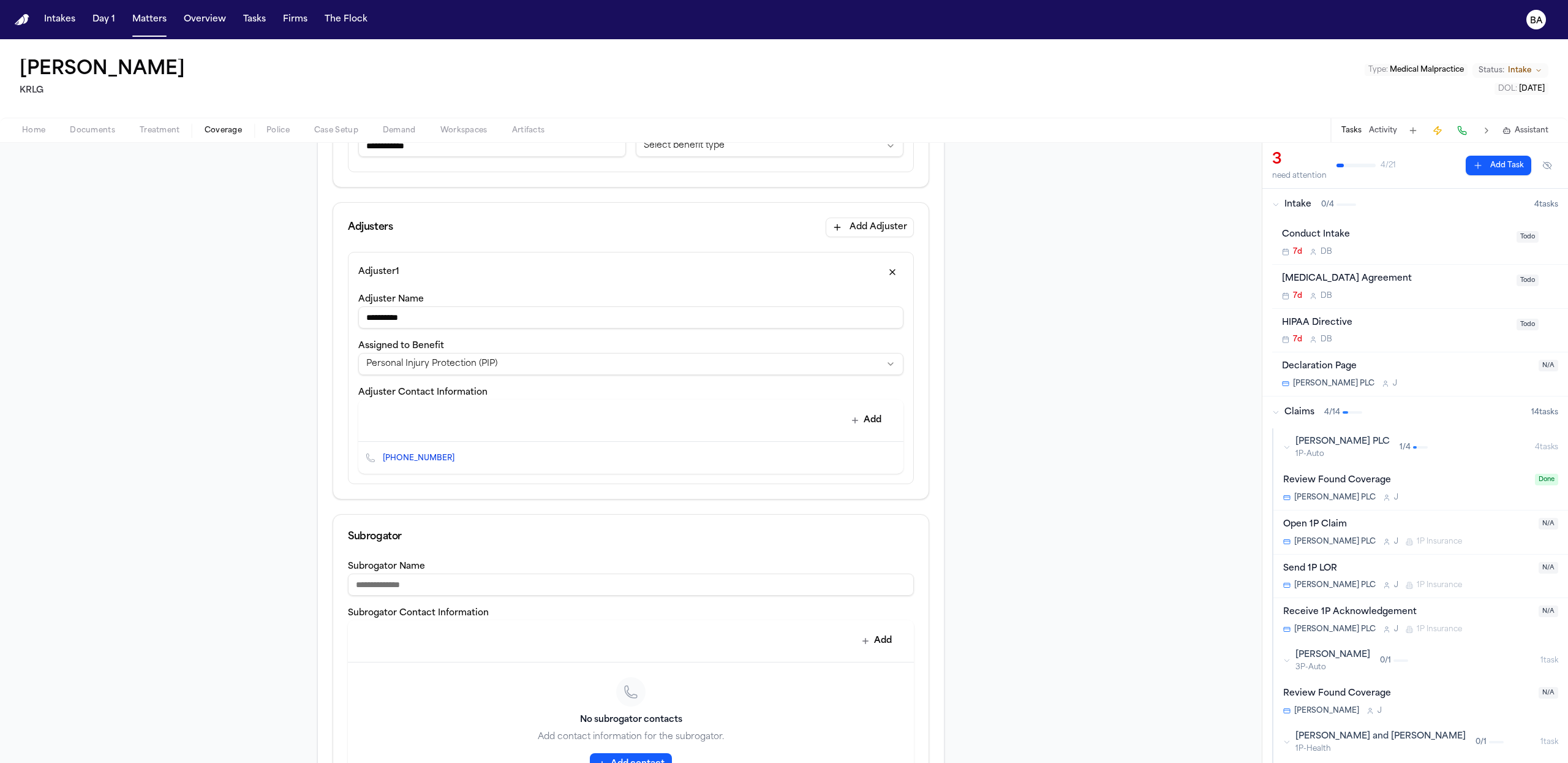
click at [449, 320] on input "**********" at bounding box center [631, 318] width 545 height 22
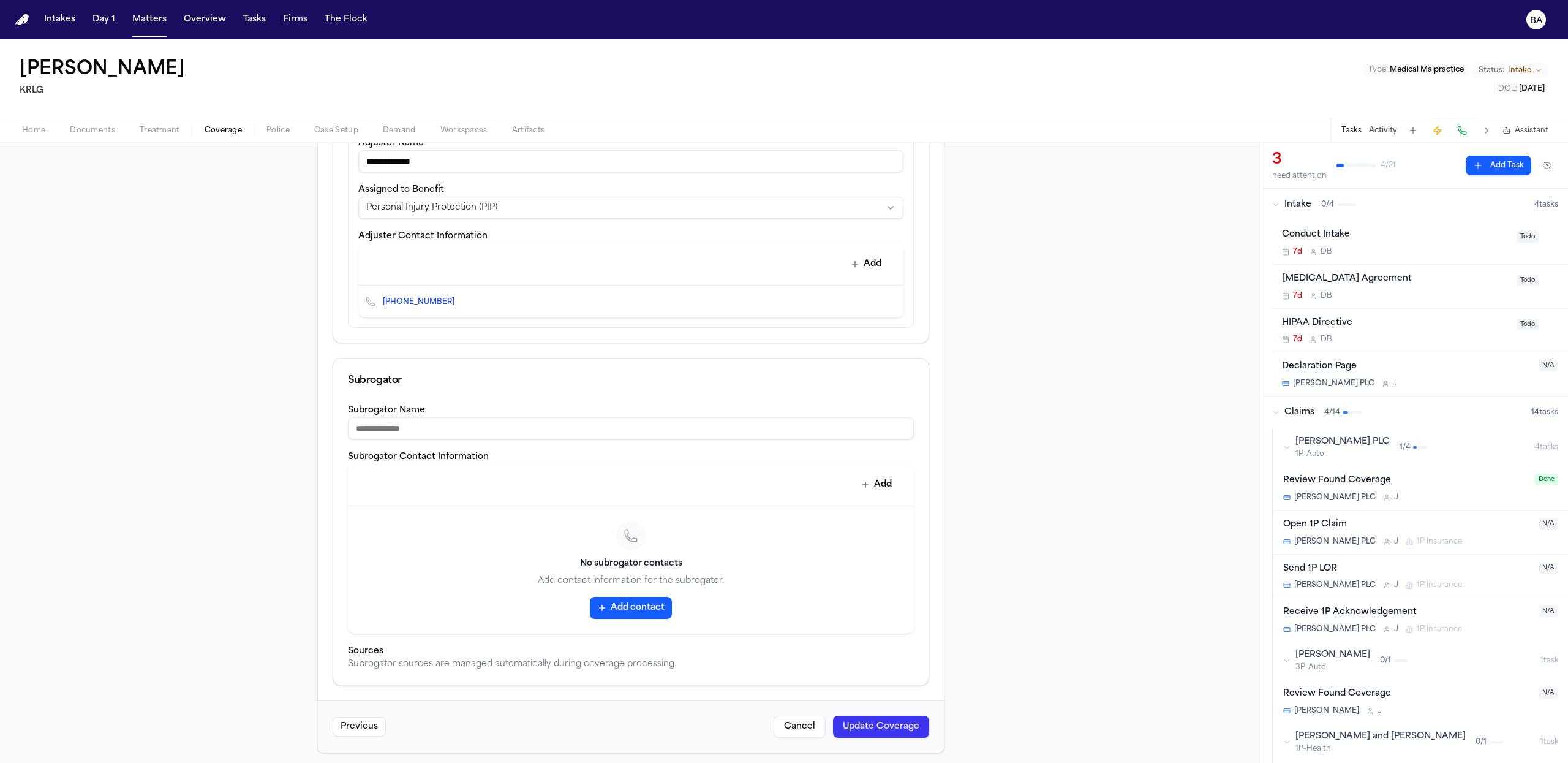
type input "**********"
click at [835, 722] on button "Update Coverage" at bounding box center [881, 727] width 97 height 22
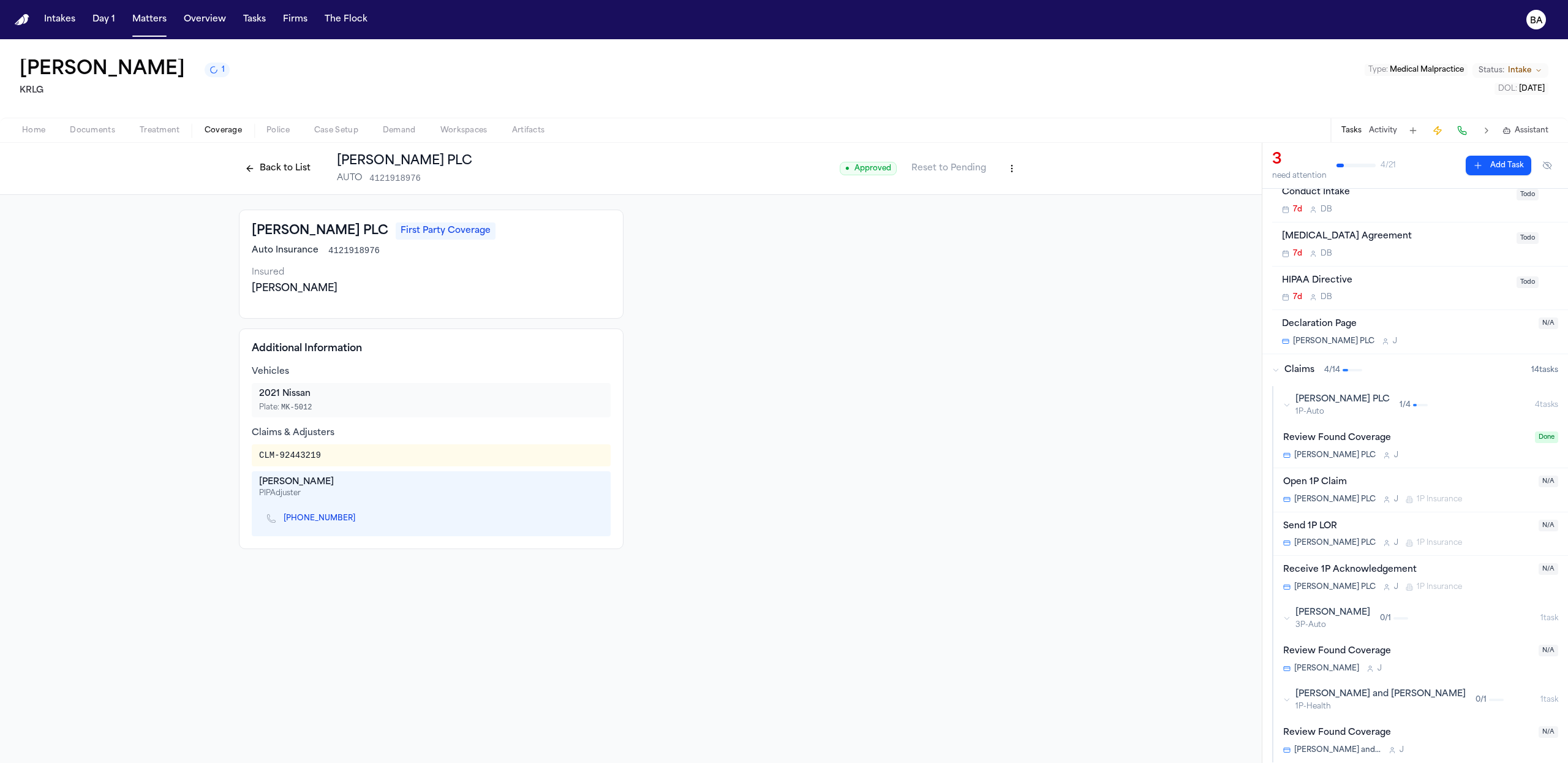
scroll to position [53, 0]
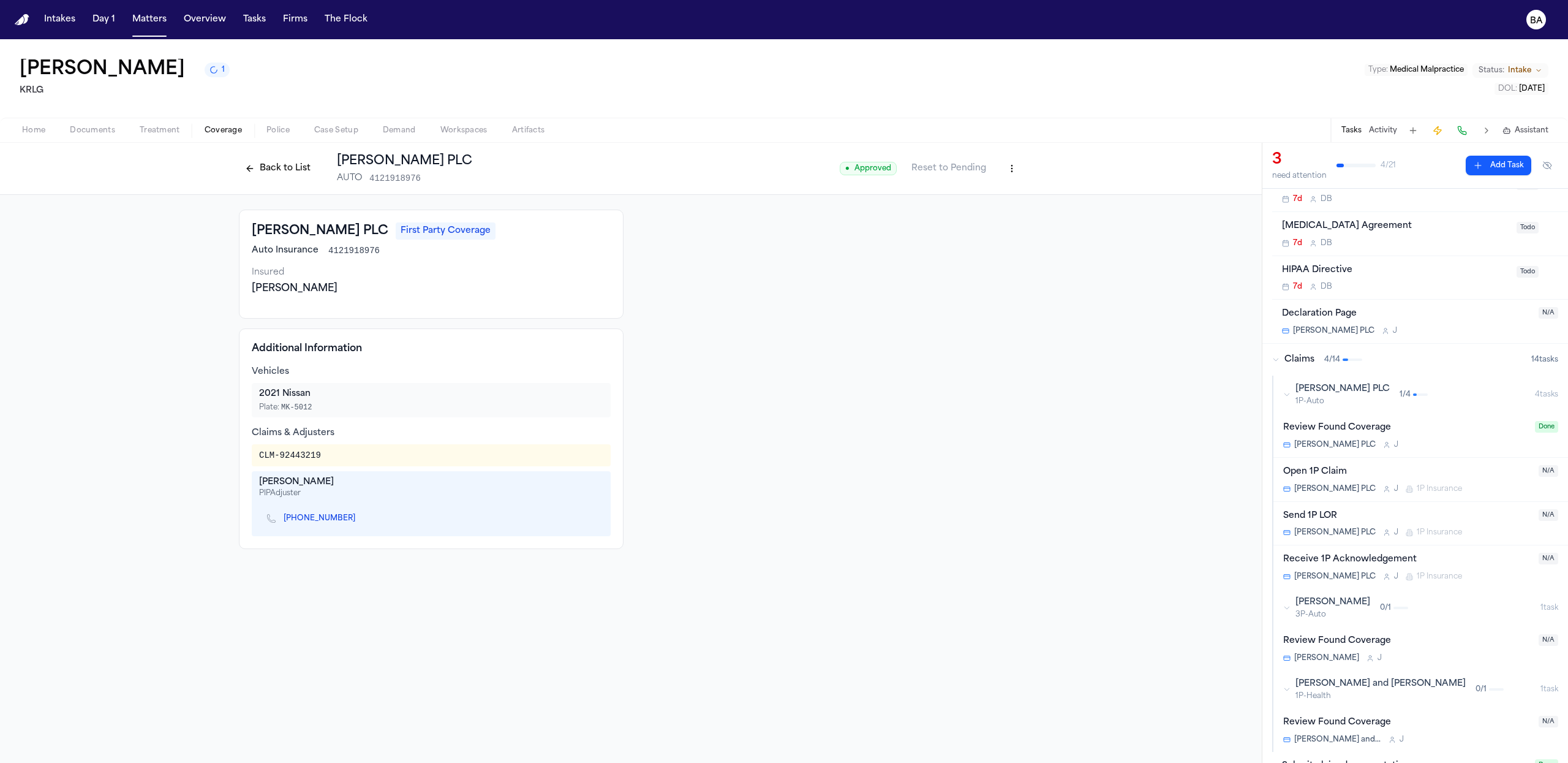
click at [1395, 612] on div "Douglas-Brennan 3P-Auto 0 / 1" at bounding box center [1412, 608] width 257 height 24
click at [1395, 613] on div "Douglas-Brennan 3P-Auto 0 / 1" at bounding box center [1412, 608] width 257 height 24
click at [1417, 528] on span "1P Insurance" at bounding box center [1440, 532] width 46 height 10
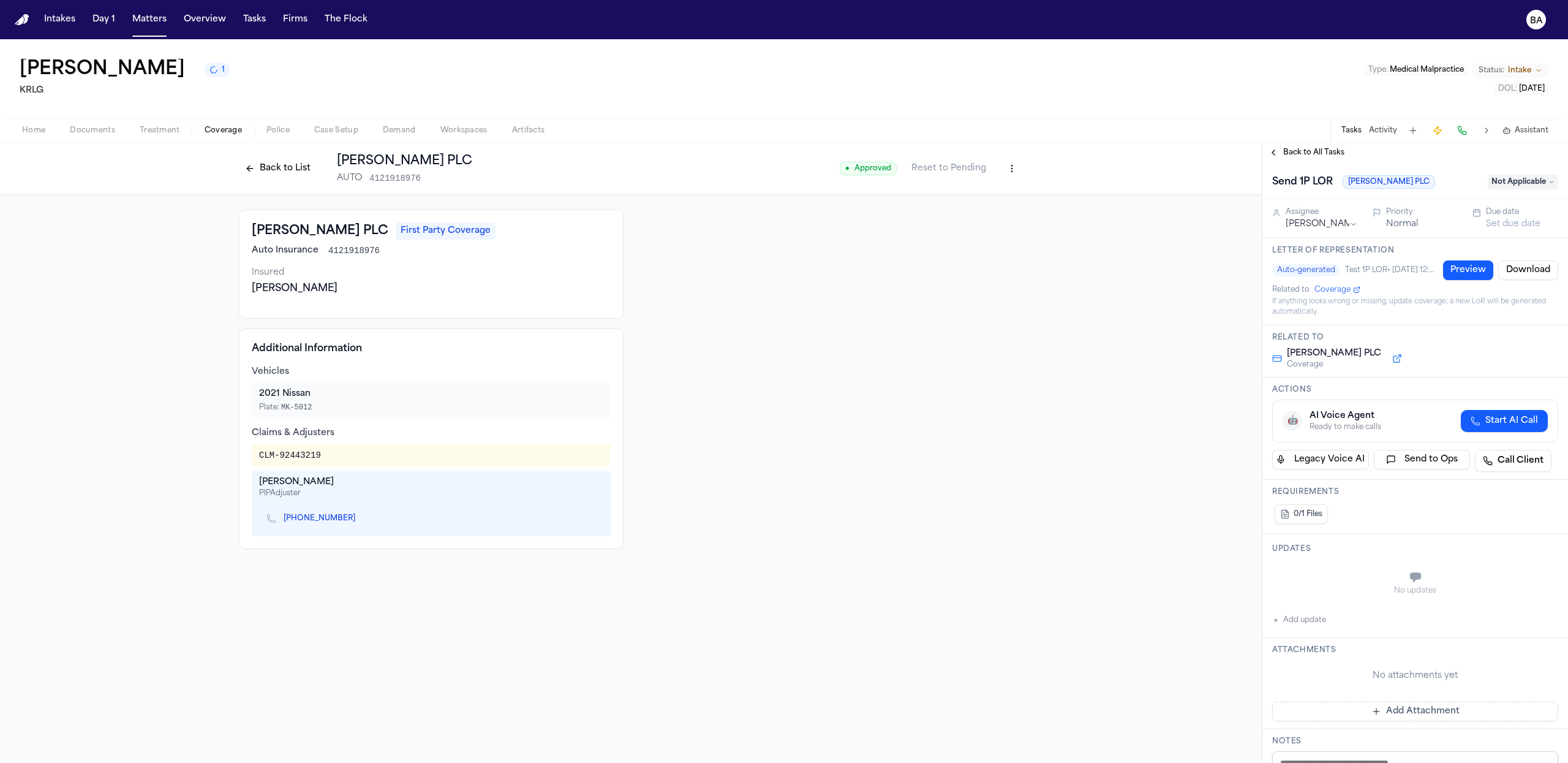
click at [1326, 293] on span "Coverage" at bounding box center [1332, 290] width 36 height 10
click at [1454, 265] on button "Preview" at bounding box center [1469, 270] width 50 height 20
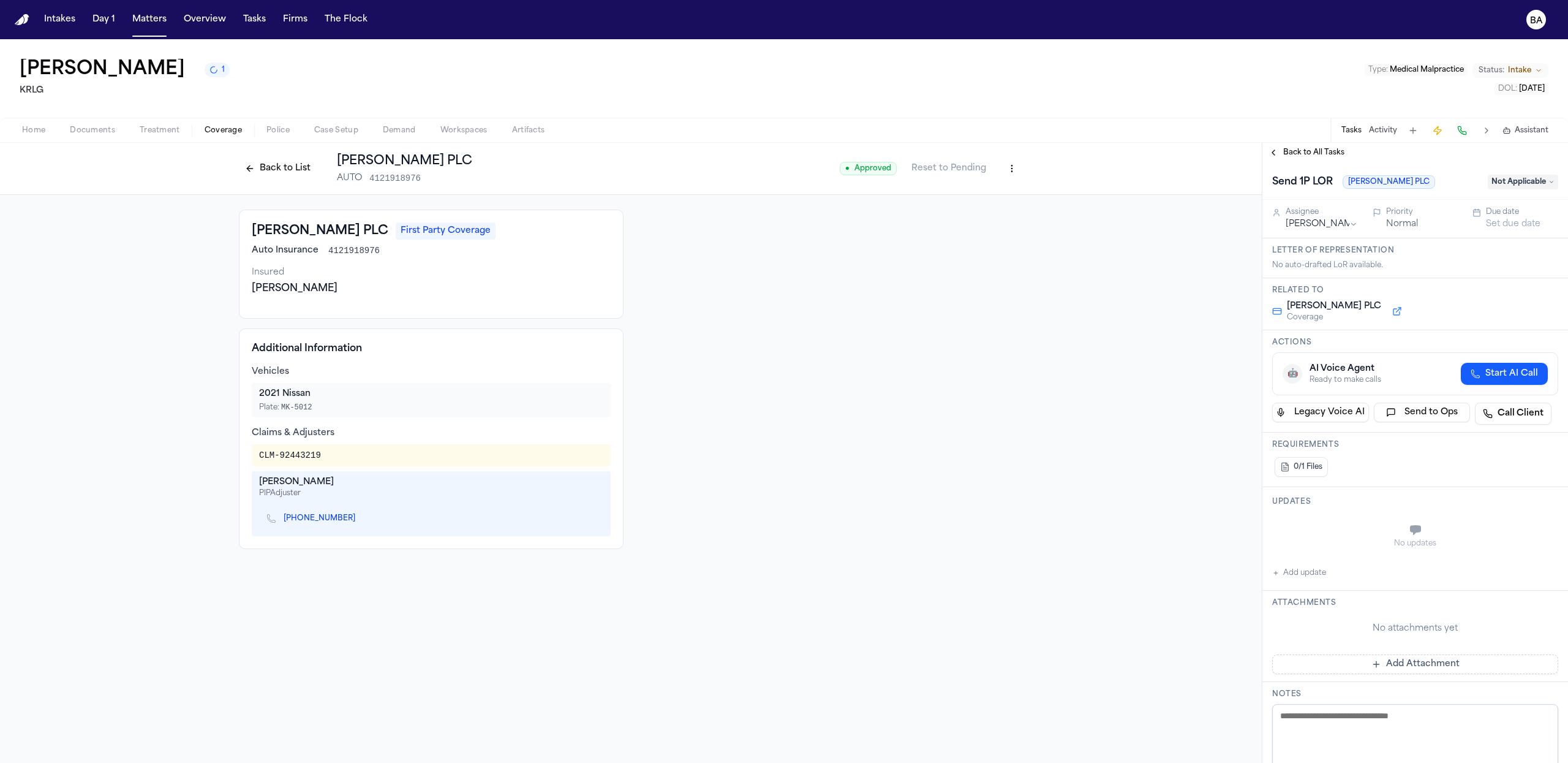
click at [1289, 155] on span "Back to All Tasks" at bounding box center [1314, 152] width 61 height 10
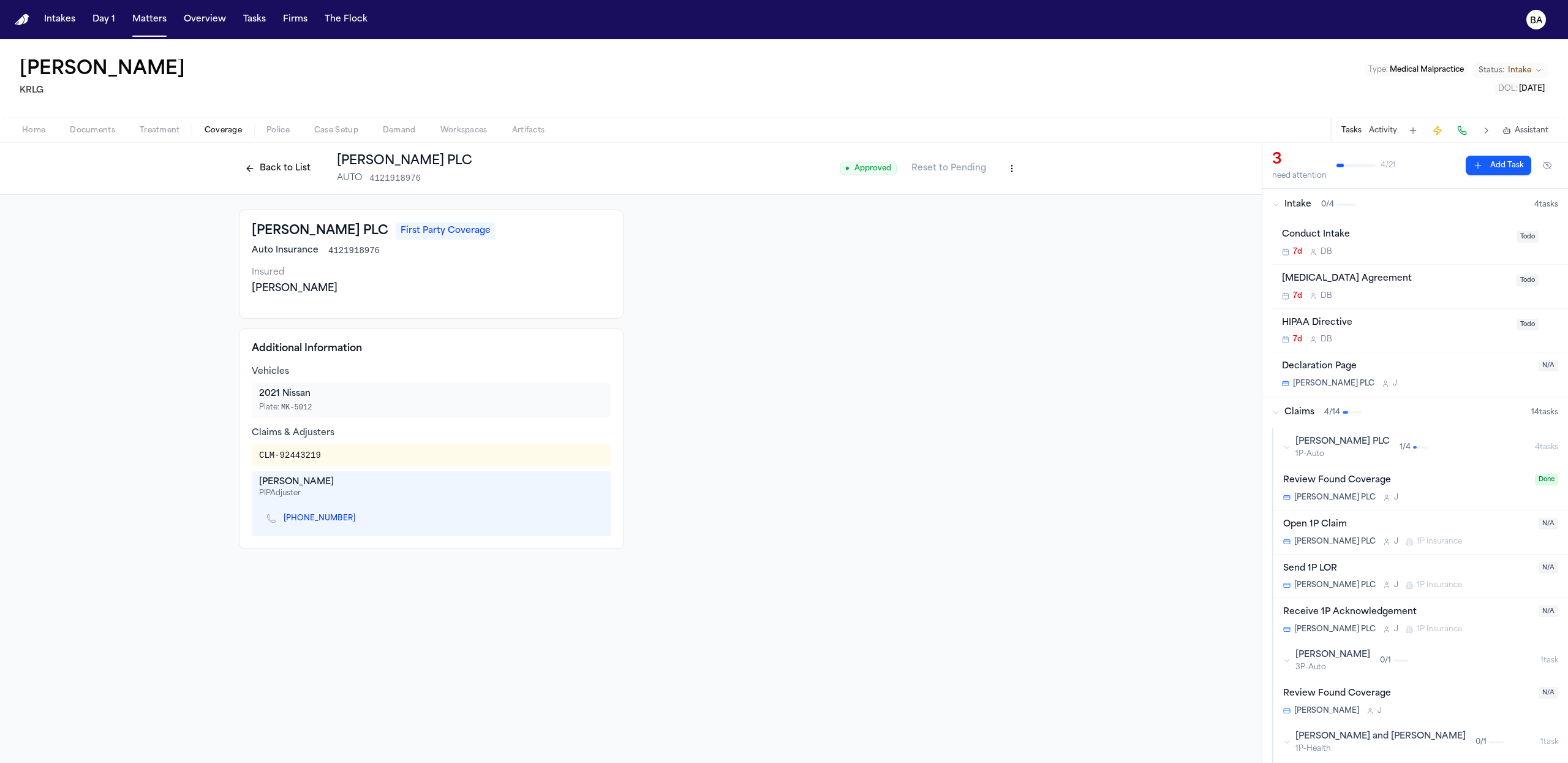
click at [1403, 562] on div "Send 1P LOR" at bounding box center [1407, 568] width 248 height 14
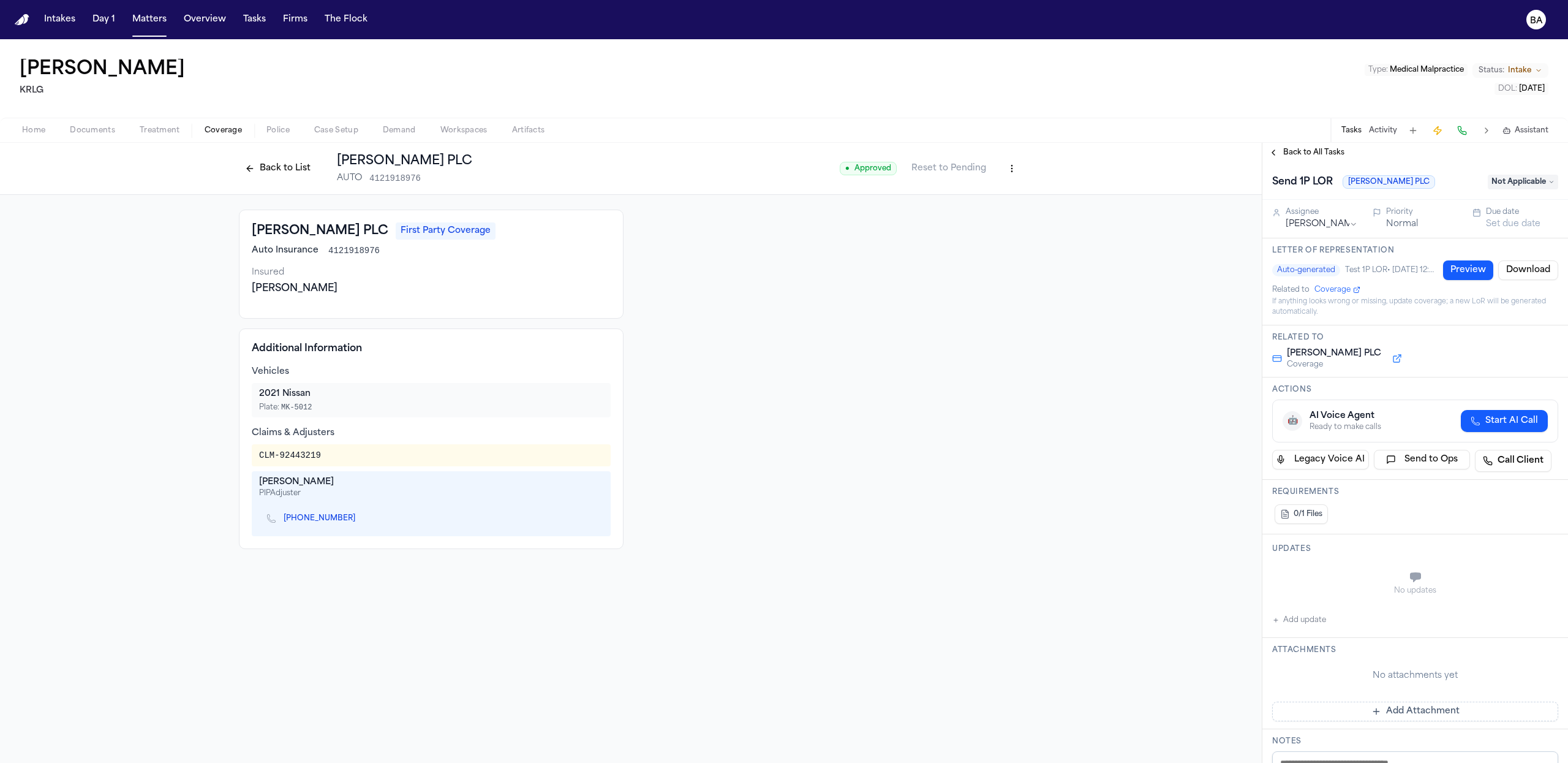
click at [1503, 272] on button "Download" at bounding box center [1528, 270] width 60 height 20
click at [1452, 266] on button "Preview" at bounding box center [1469, 270] width 50 height 20
